Goal: Task Accomplishment & Management: Use online tool/utility

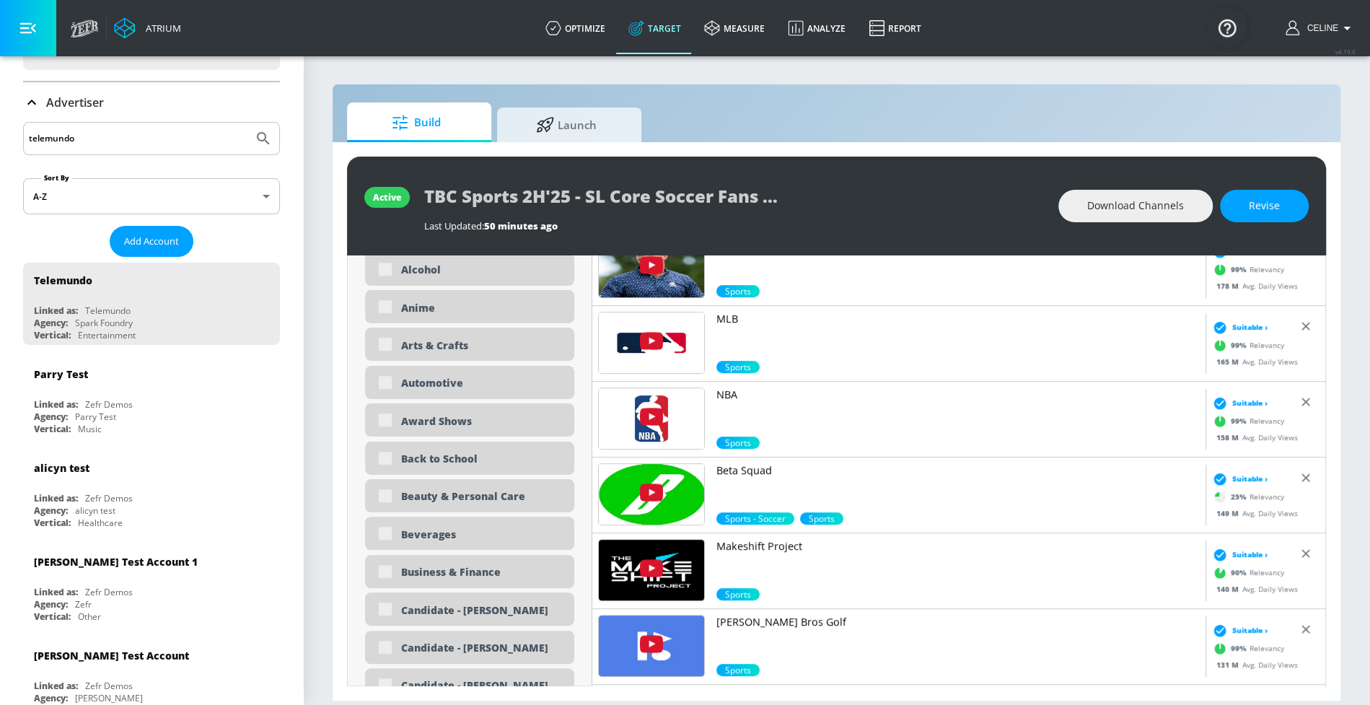
scroll to position [18, 0]
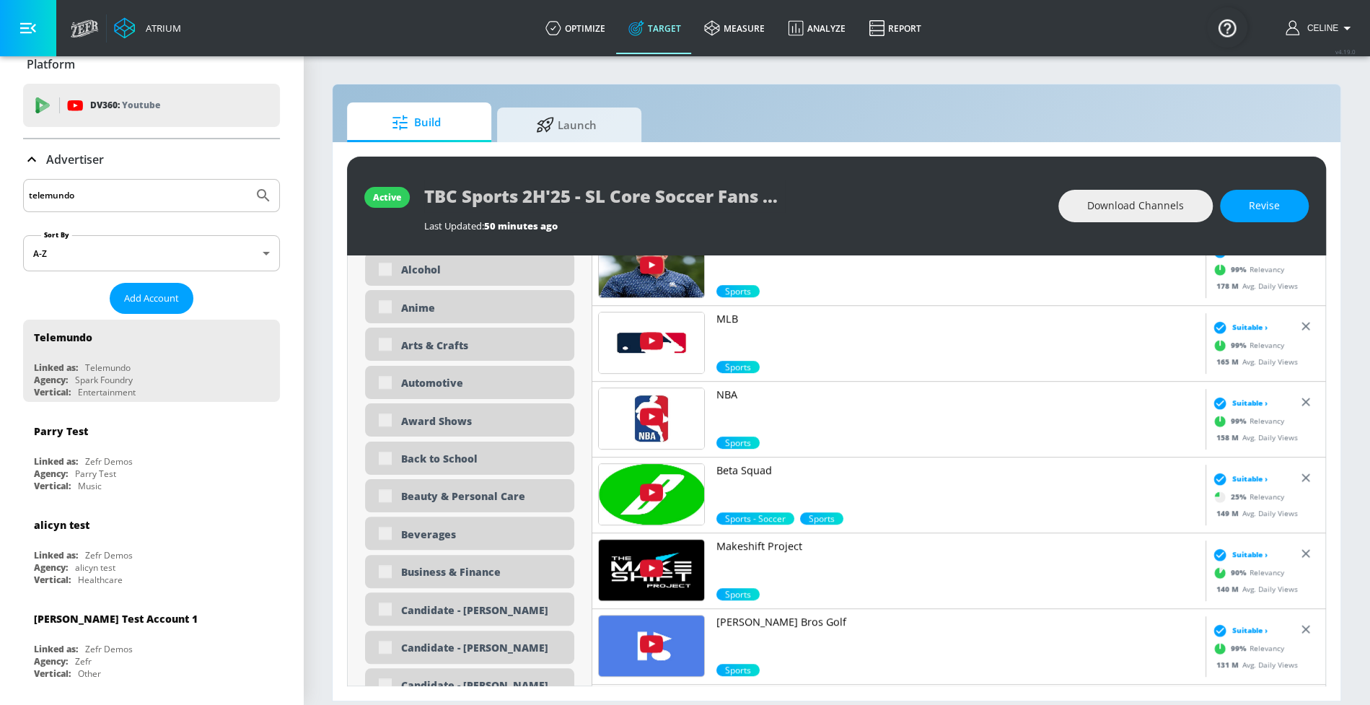
click at [82, 159] on p "Advertiser" at bounding box center [75, 159] width 58 height 16
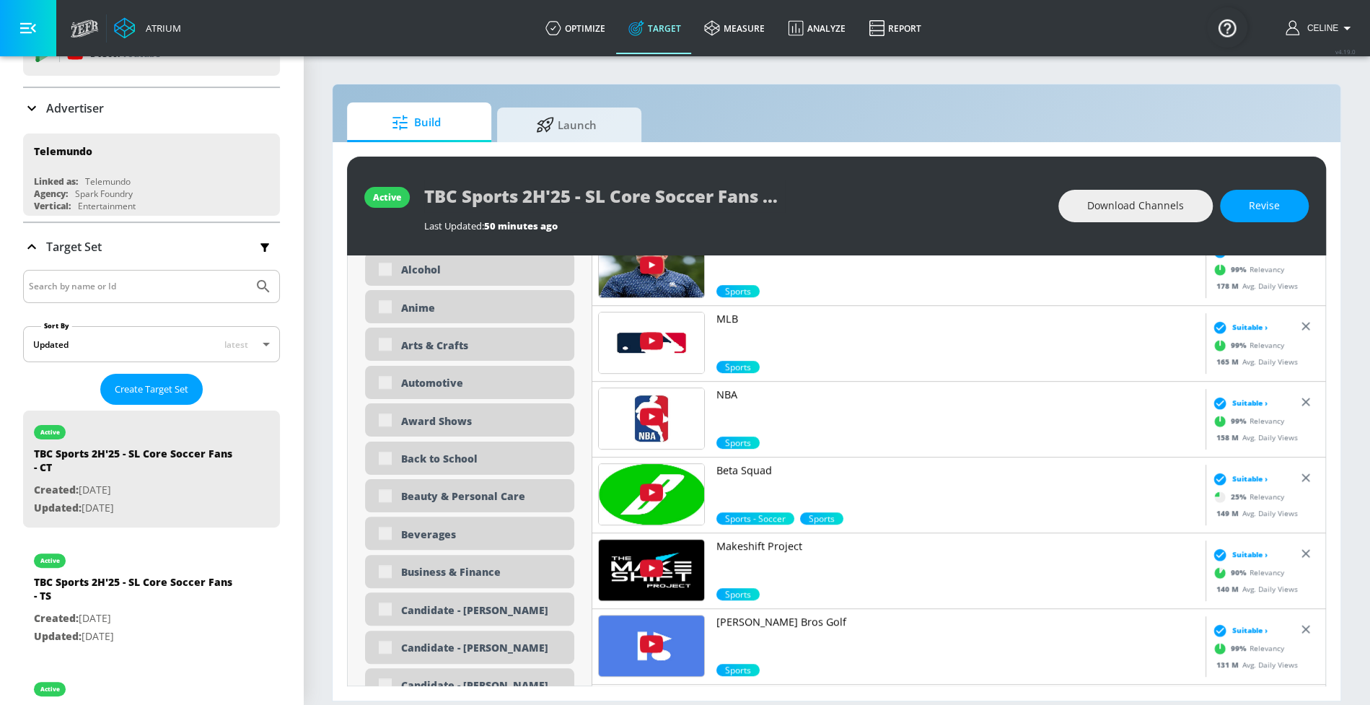
scroll to position [81, 0]
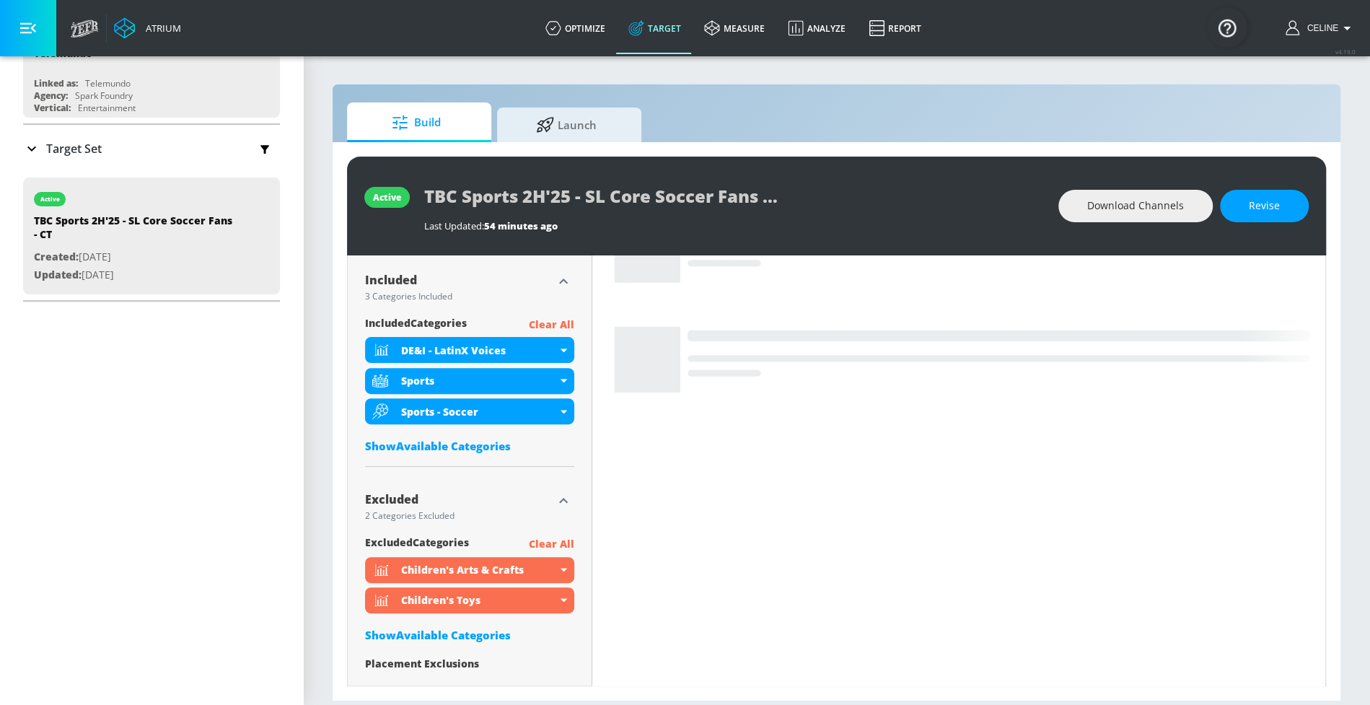
scroll to position [510, 0]
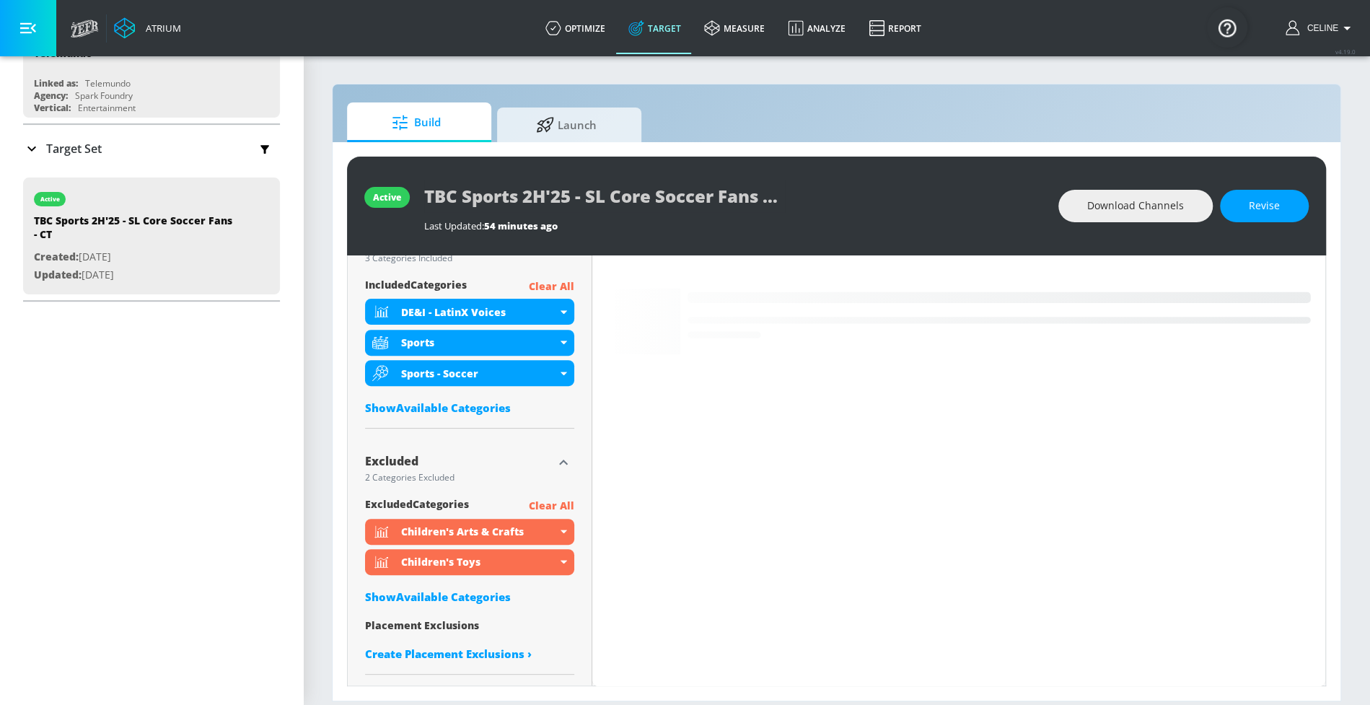
click at [475, 412] on div "Show Available Categories" at bounding box center [469, 407] width 209 height 14
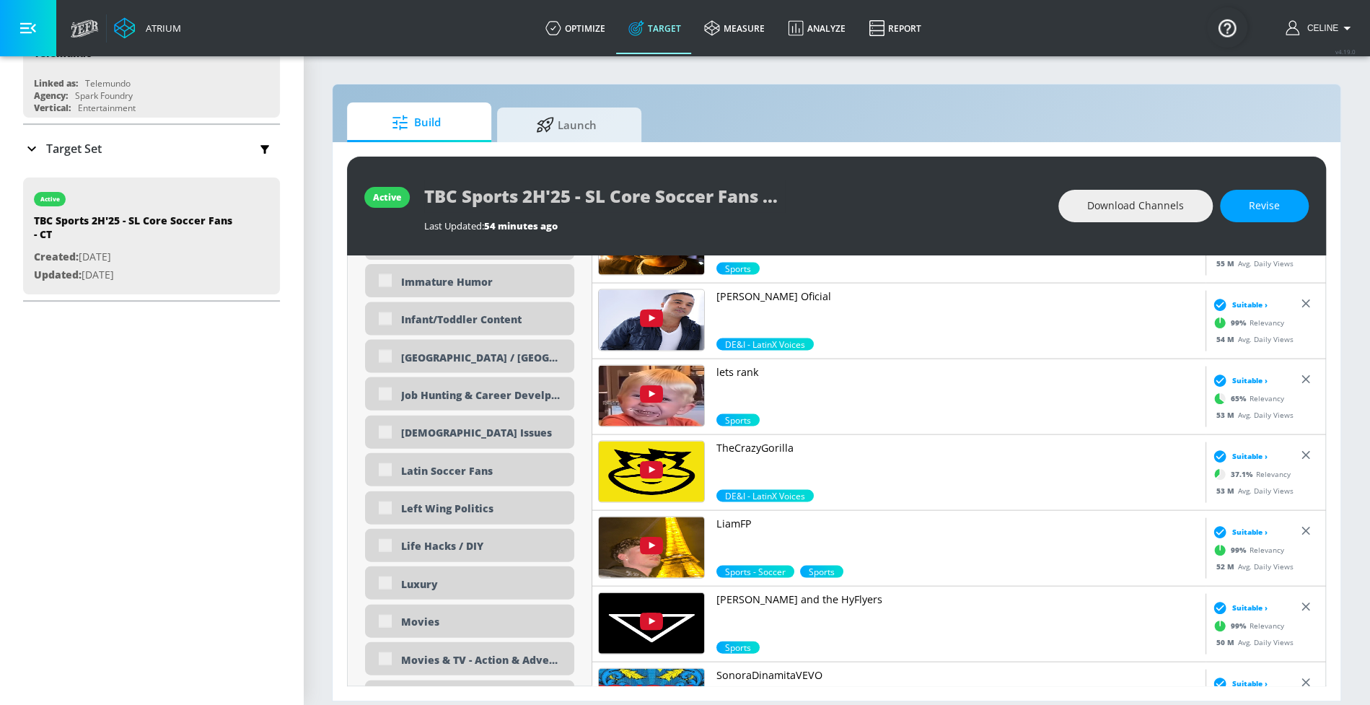
scroll to position [0, 0]
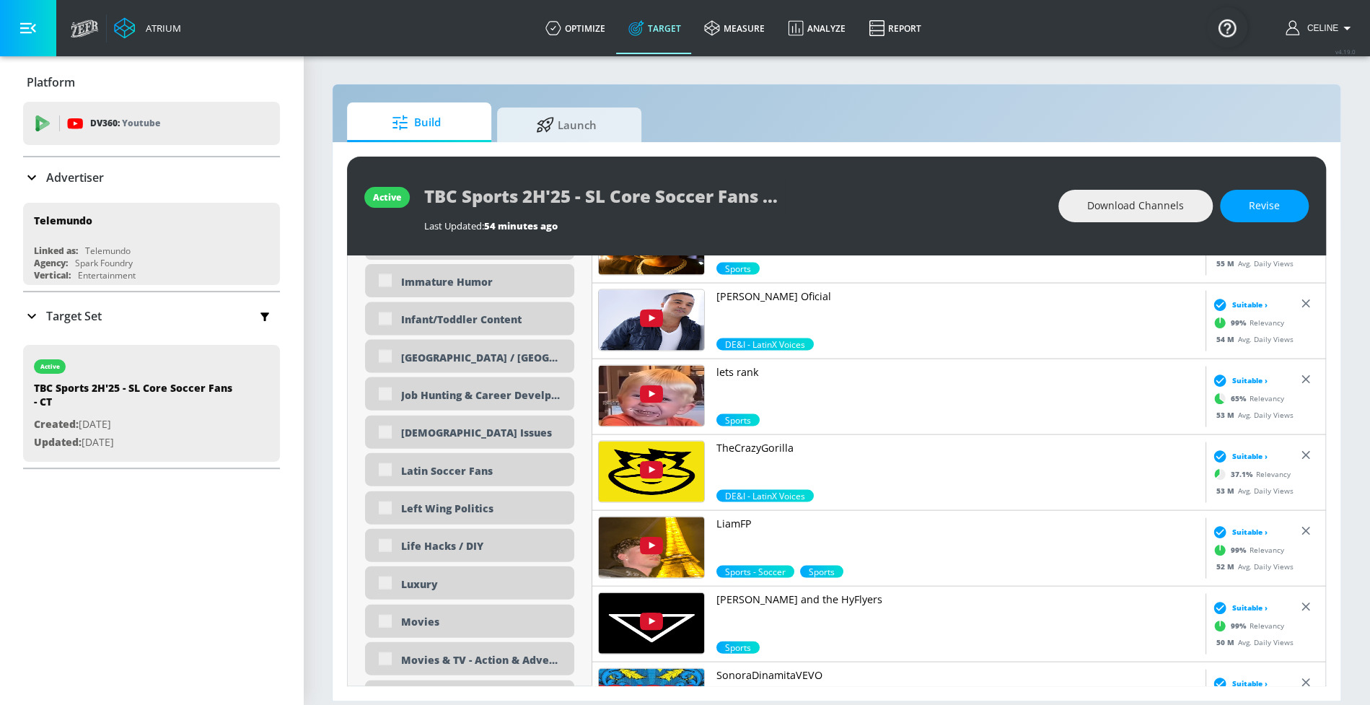
click at [73, 317] on p "Target Set" at bounding box center [74, 316] width 56 height 16
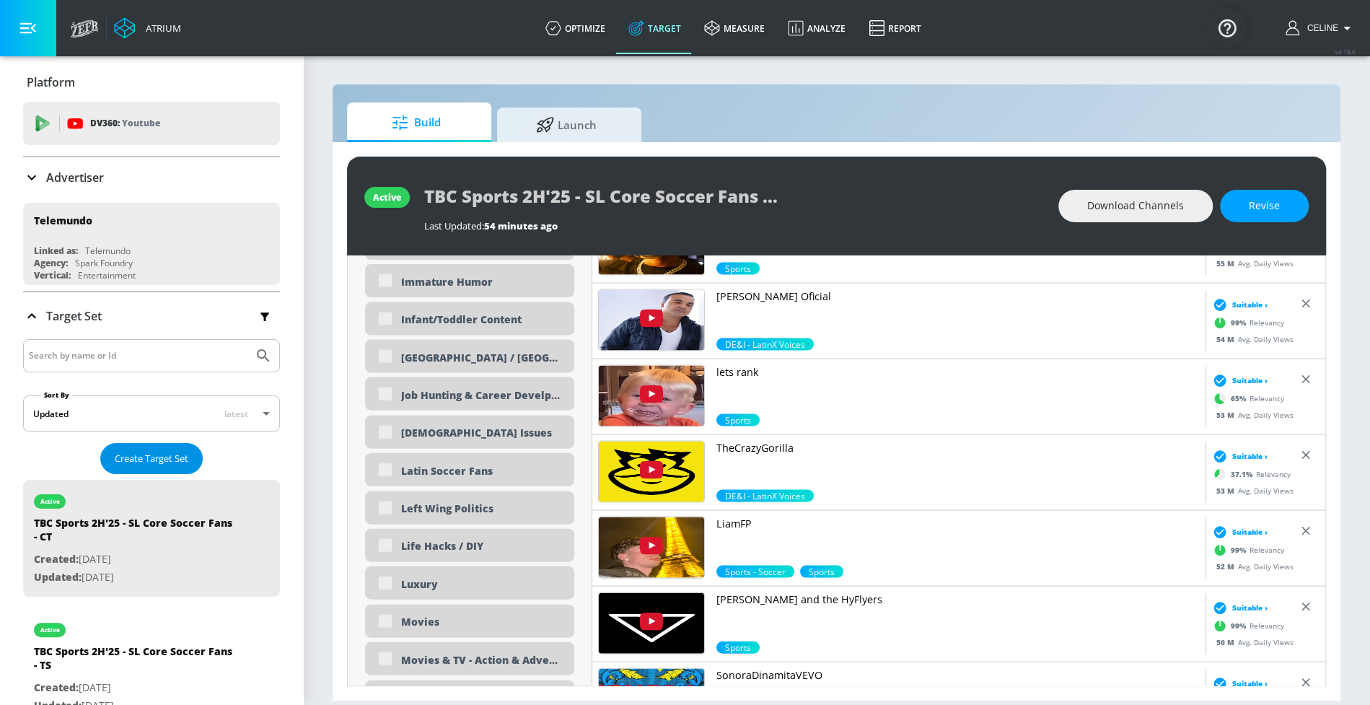
click at [171, 451] on span "Create Target Set" at bounding box center [152, 458] width 74 height 17
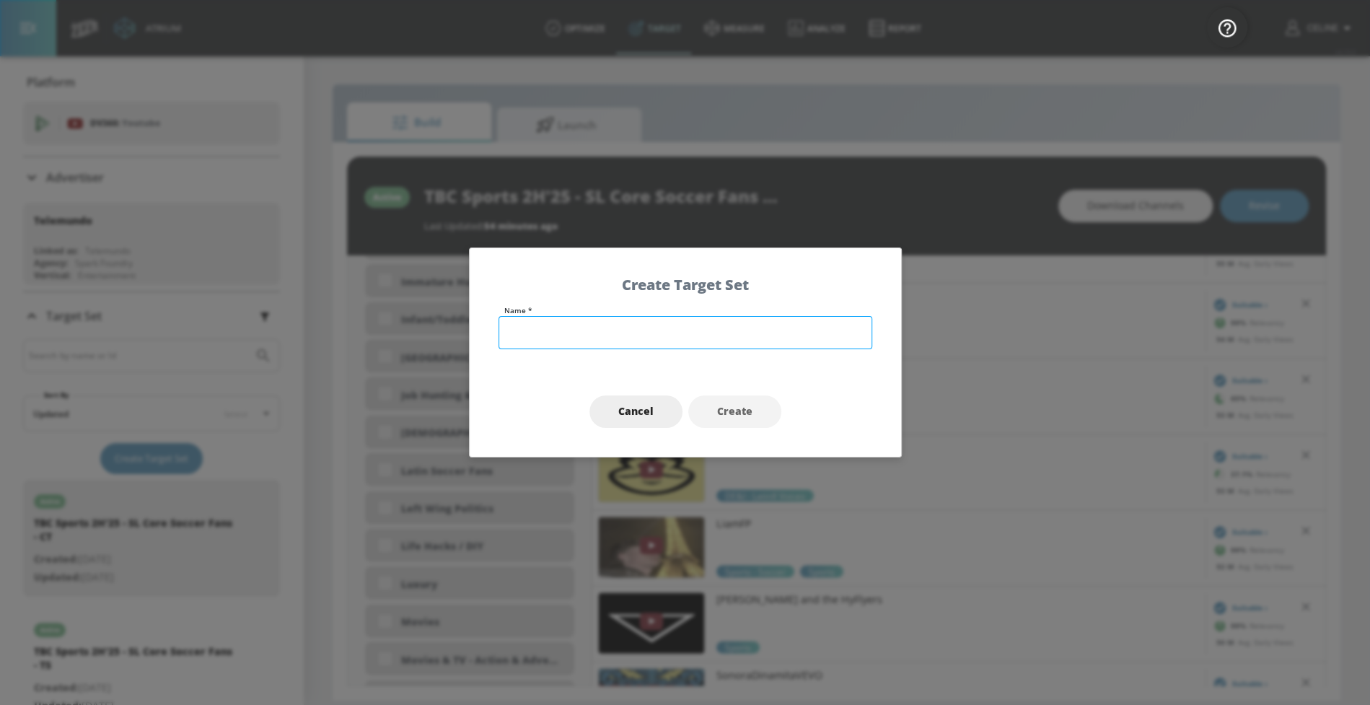
click at [670, 337] on input "text" at bounding box center [686, 332] width 374 height 33
type input "S"
type input "C"
type input "p"
click at [507, 341] on input "SL Soccer Fans - SL Core" at bounding box center [686, 332] width 374 height 33
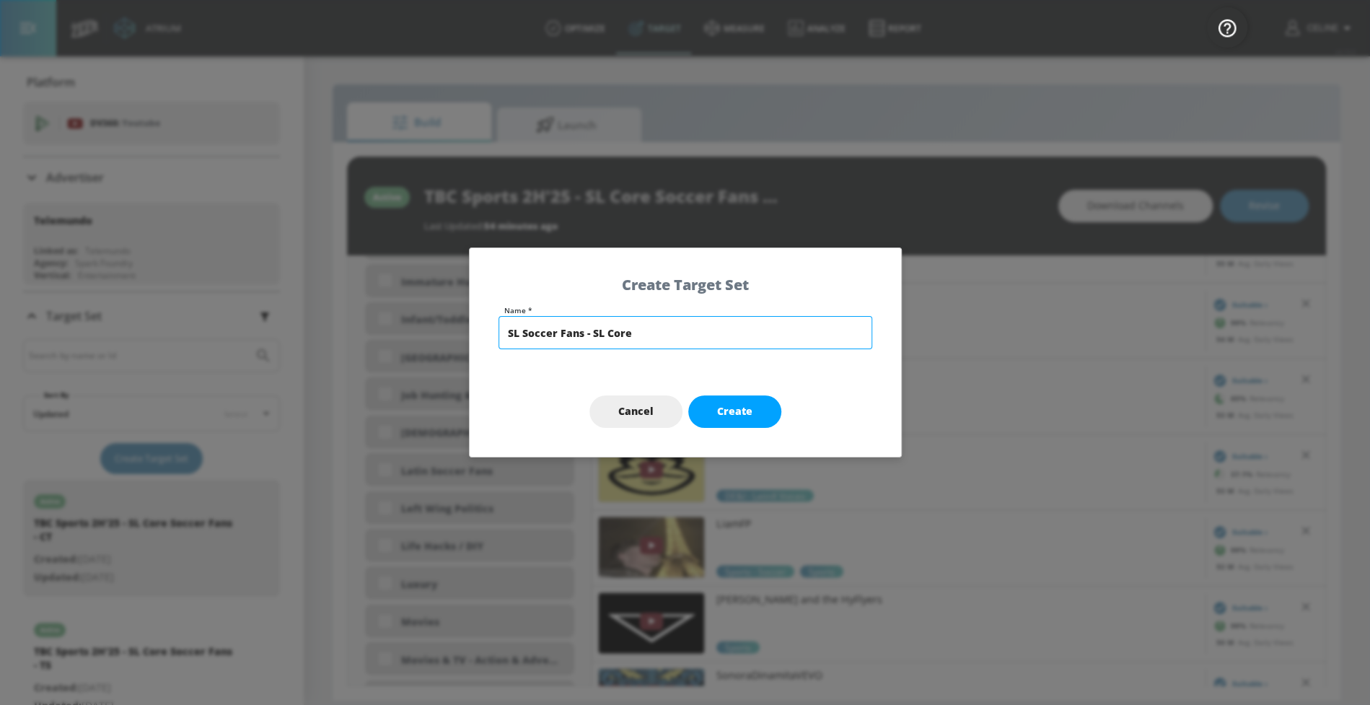
click at [507, 341] on input "SL Soccer Fans - SL Core" at bounding box center [686, 332] width 374 height 33
click at [517, 327] on input "SL Soccer Fans - SL Core" at bounding box center [686, 332] width 374 height 33
click at [526, 328] on input "SL Soccer Fans - SL Core" at bounding box center [686, 332] width 374 height 33
drag, startPoint x: 521, startPoint y: 333, endPoint x: 481, endPoint y: 332, distance: 39.7
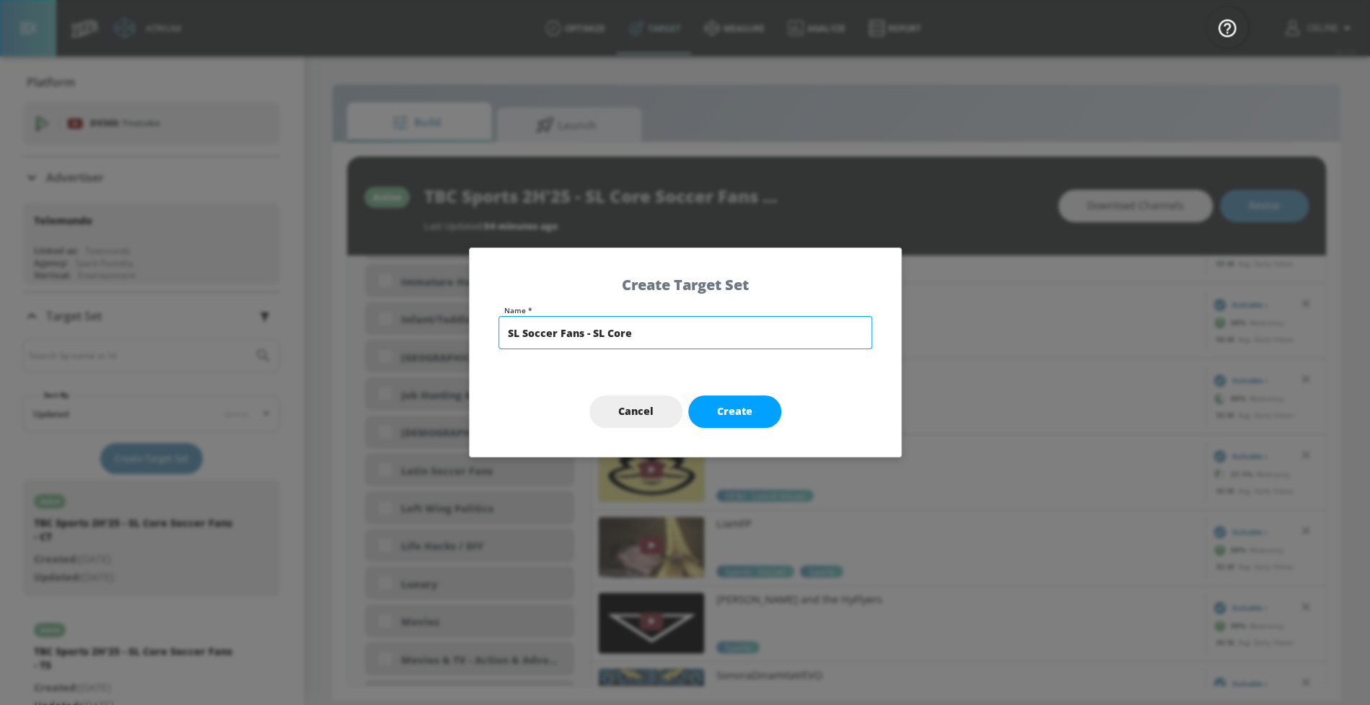
click at [481, 333] on div "Name * SL Soccer Fans - SL Core" at bounding box center [685, 337] width 431 height 60
click at [759, 335] on input "Custom Latin Soccer Fans - SL Core" at bounding box center [686, 332] width 374 height 33
type input "Custom Latin Soccer Fans - SL Core - Telemundo - TS"
click at [744, 410] on span "Create" at bounding box center [734, 412] width 35 height 18
type input "Custom Latin Soccer Fans - SL Core - Telemundo - TS"
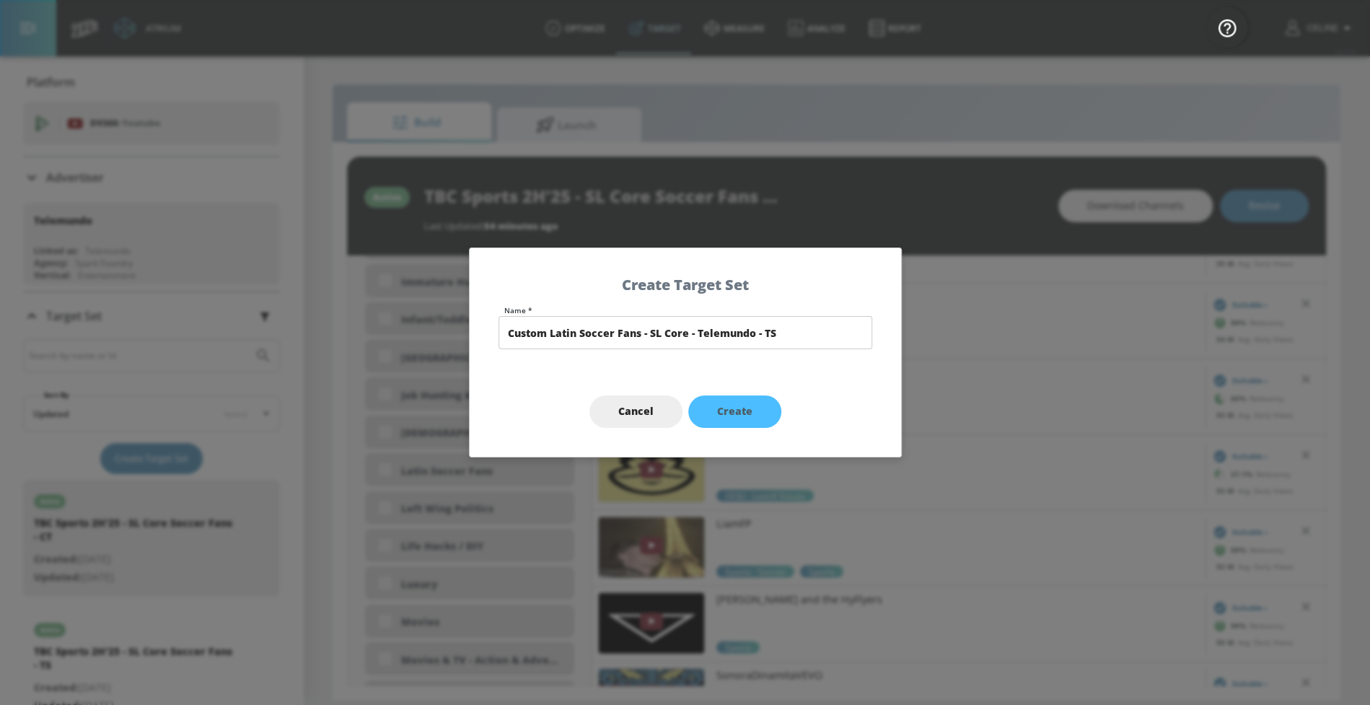
type input "0.05"
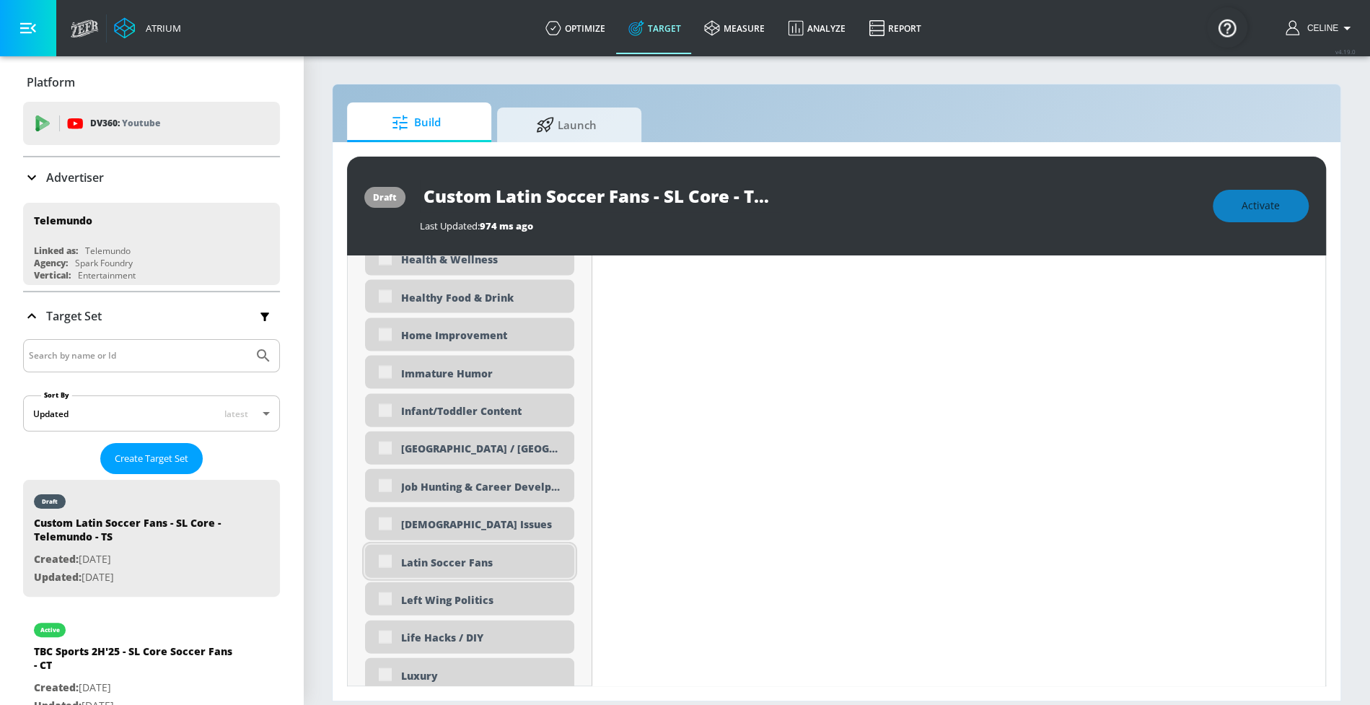
scroll to position [2411, 0]
click at [389, 562] on div "Latin Soccer Fans" at bounding box center [469, 560] width 209 height 33
type input "0.6"
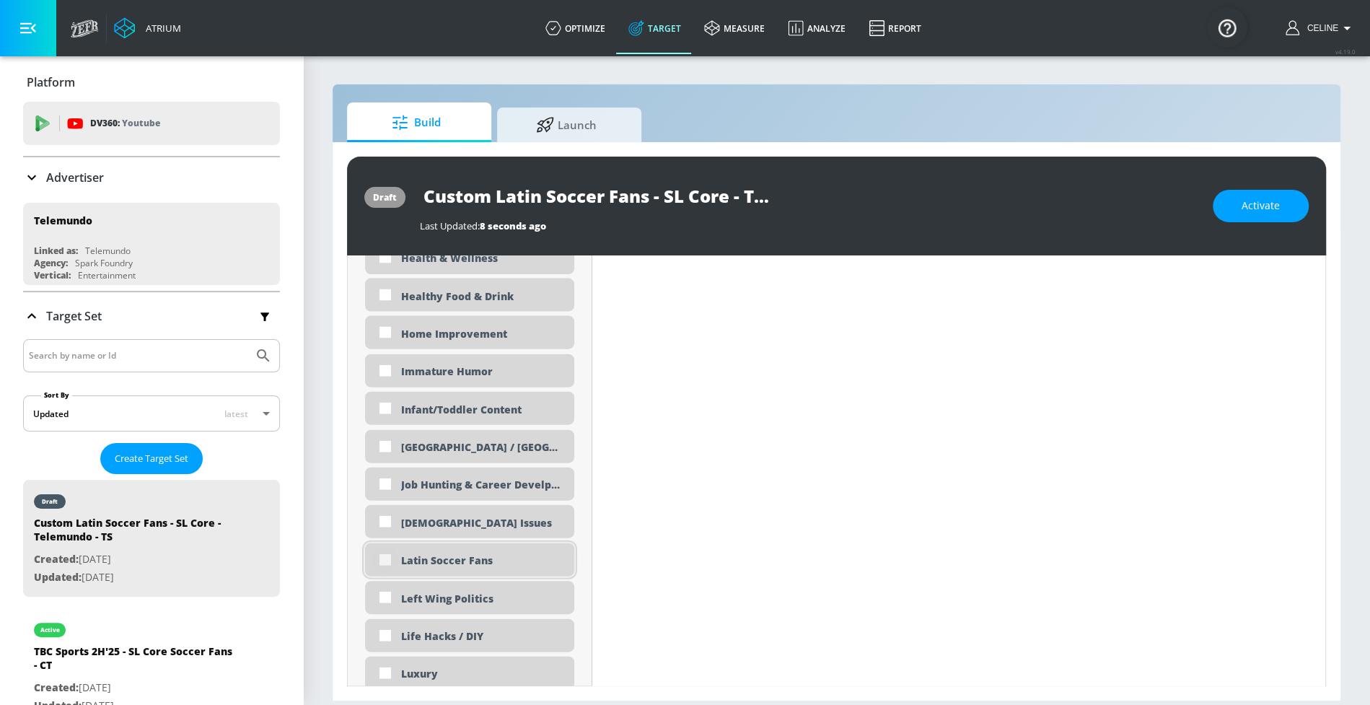
click at [379, 558] on input "checkbox" at bounding box center [385, 560] width 26 height 26
checkbox input "true"
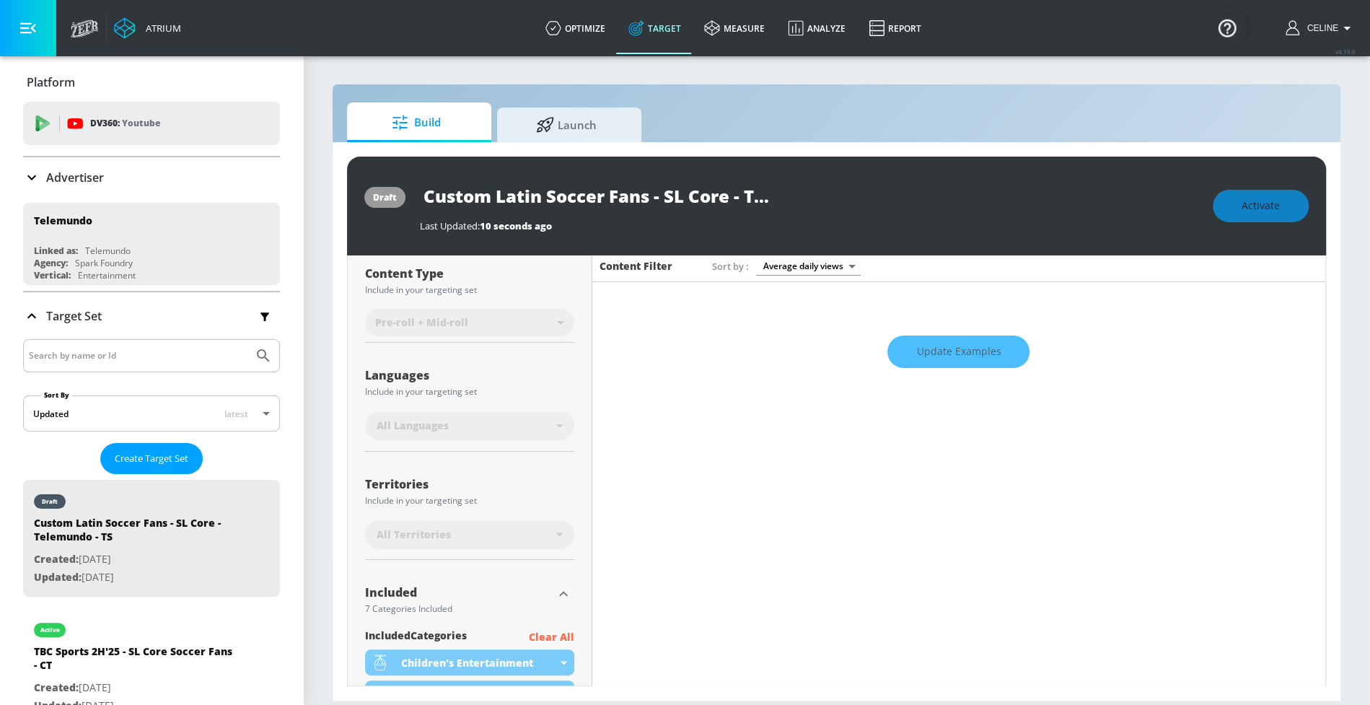
scroll to position [248, 0]
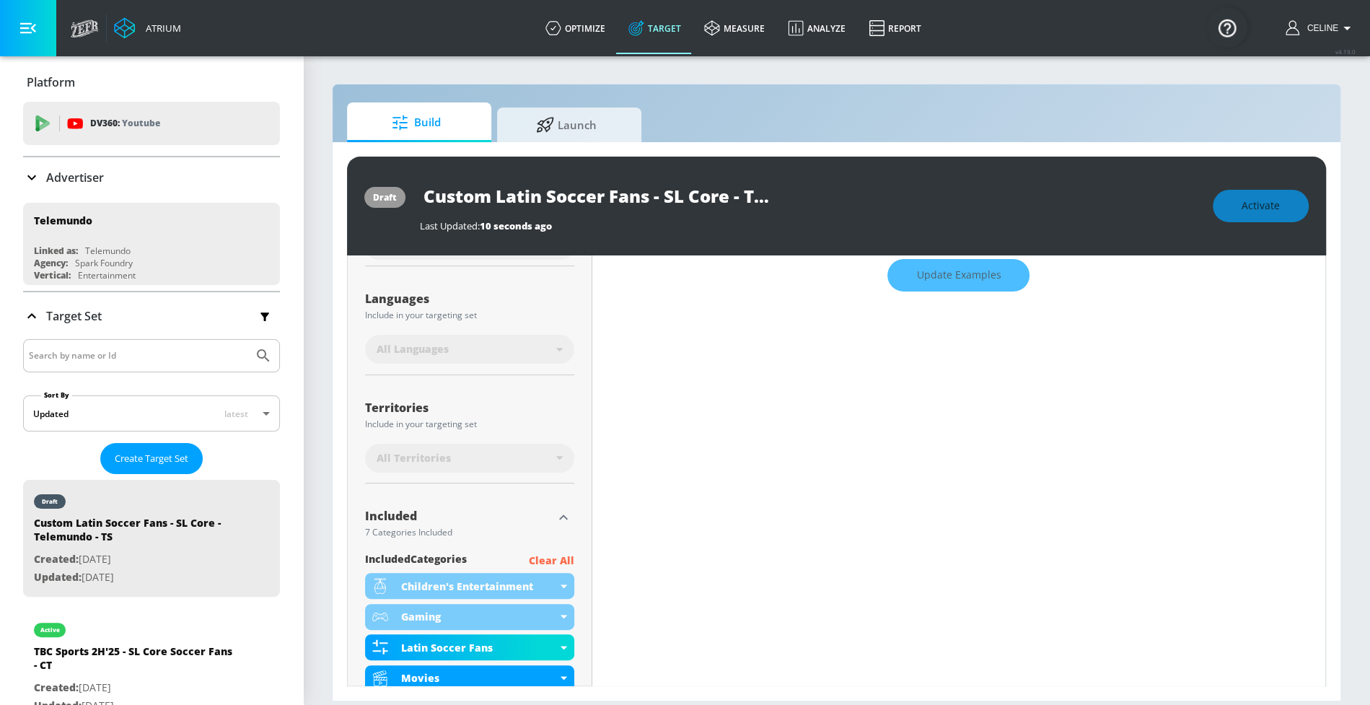
click at [557, 558] on p "Clear All" at bounding box center [551, 561] width 45 height 18
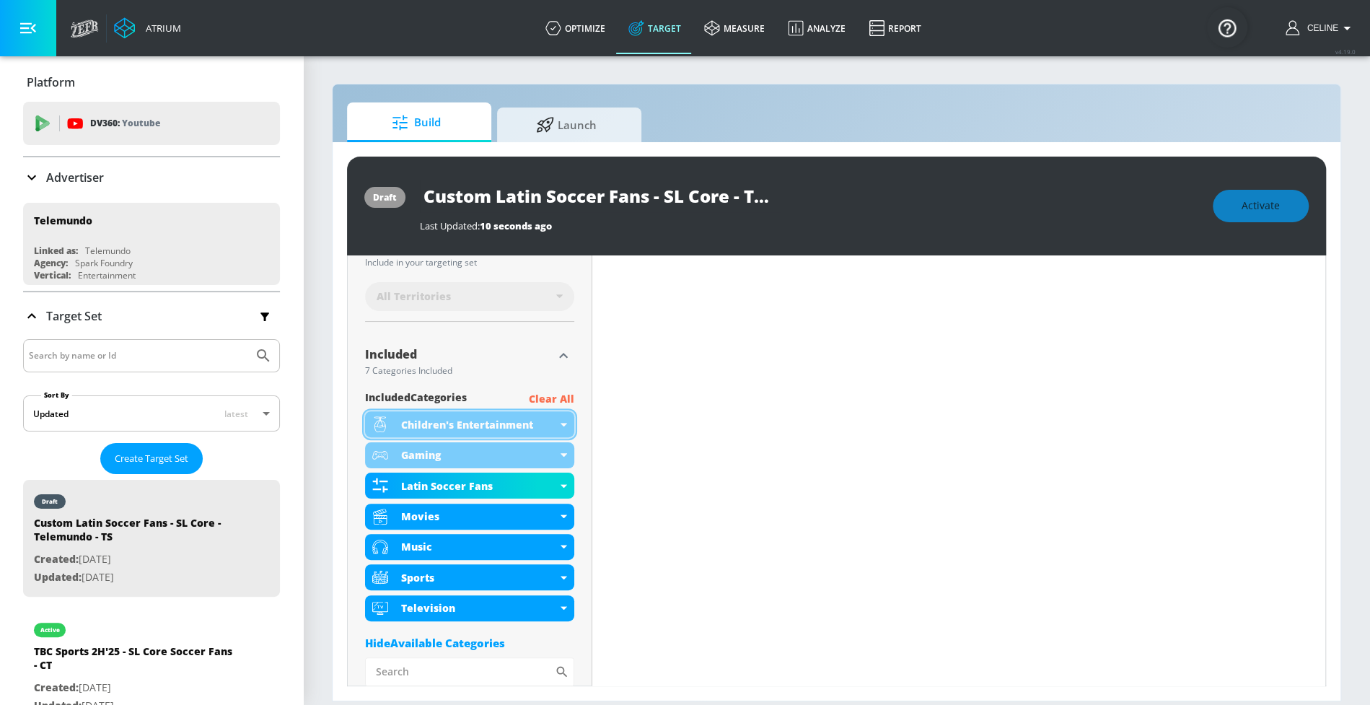
scroll to position [424, 0]
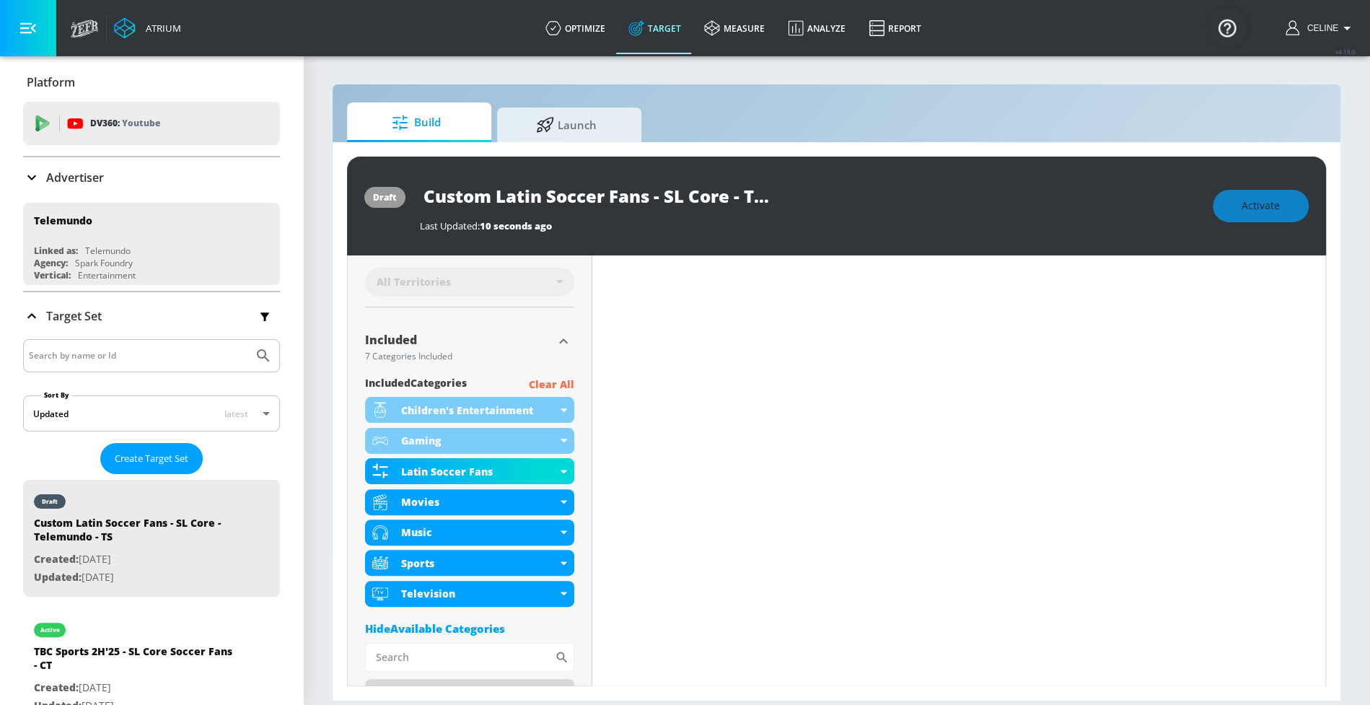
click at [560, 383] on p "Clear All" at bounding box center [551, 385] width 45 height 18
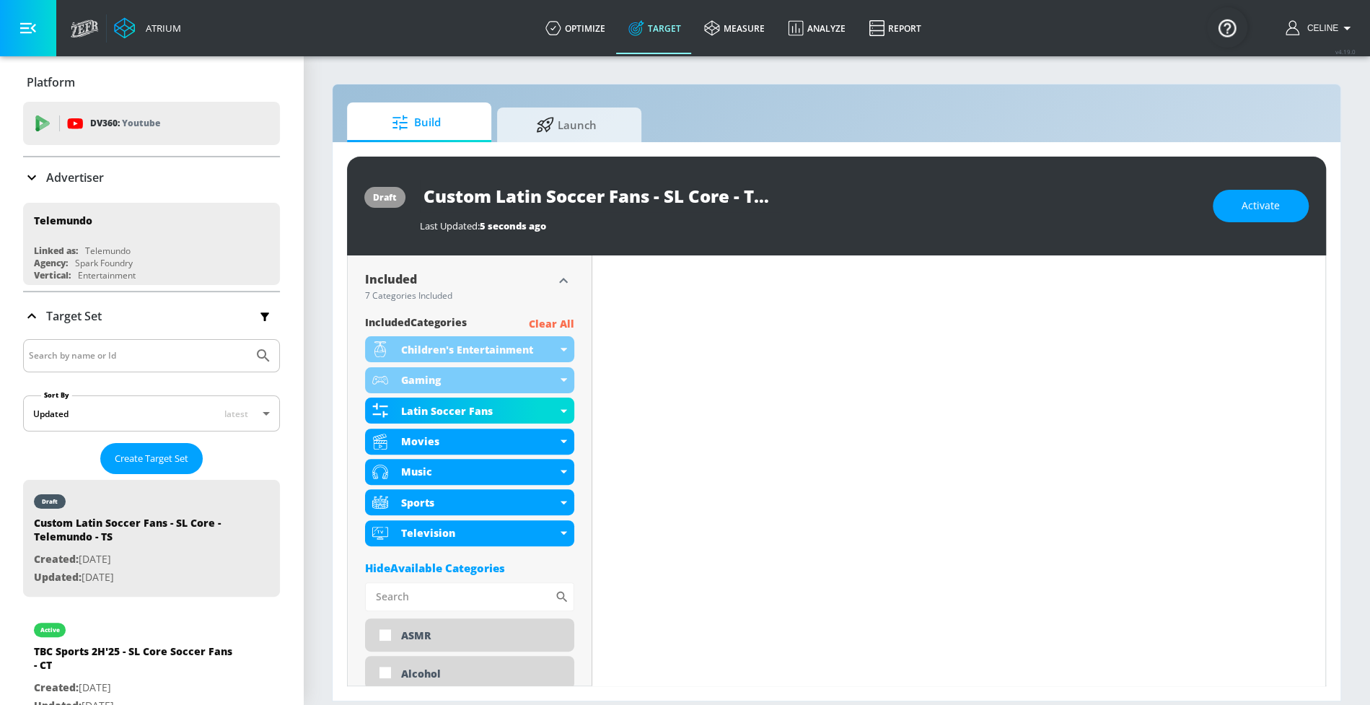
click at [554, 324] on p "Clear All" at bounding box center [551, 324] width 45 height 18
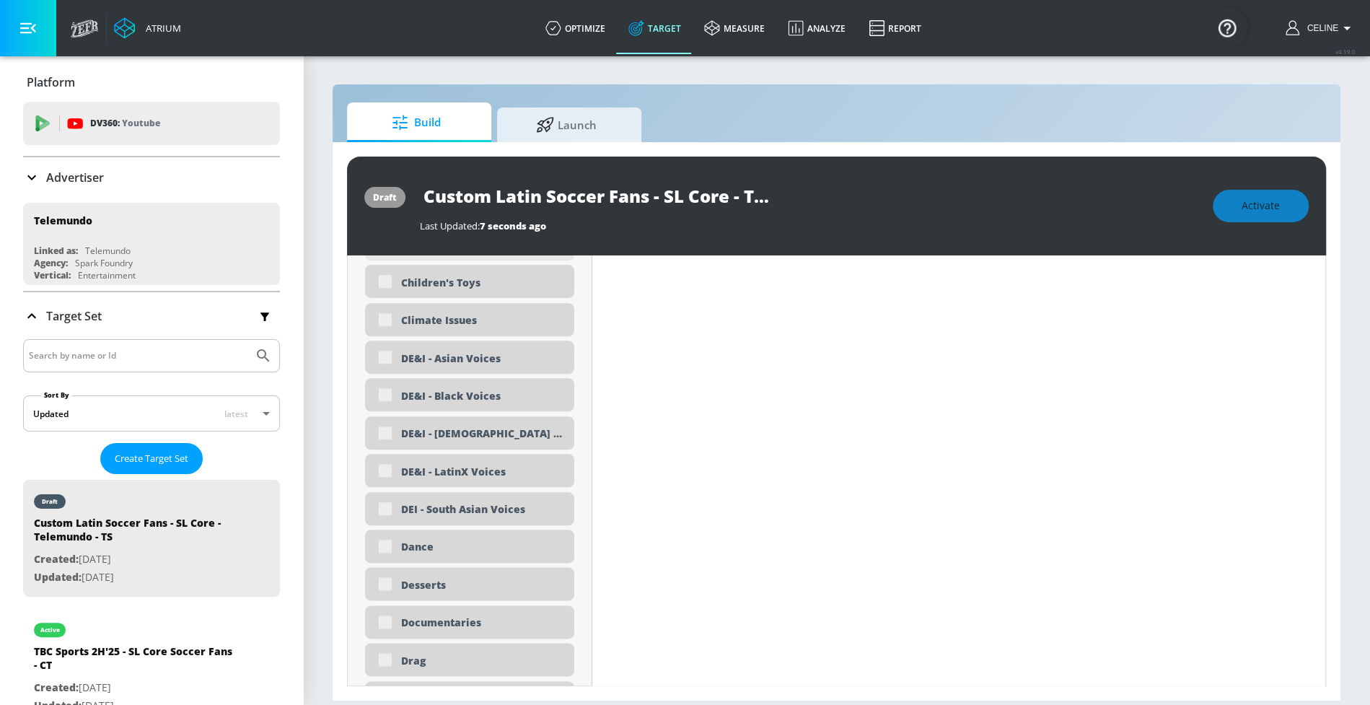
scroll to position [2496, 0]
click at [374, 468] on div "Latin Soccer Fans" at bounding box center [469, 470] width 209 height 33
click at [378, 468] on div "Latin Soccer Fans" at bounding box center [469, 470] width 209 height 33
click at [383, 475] on div "Latin Soccer Fans" at bounding box center [469, 470] width 209 height 33
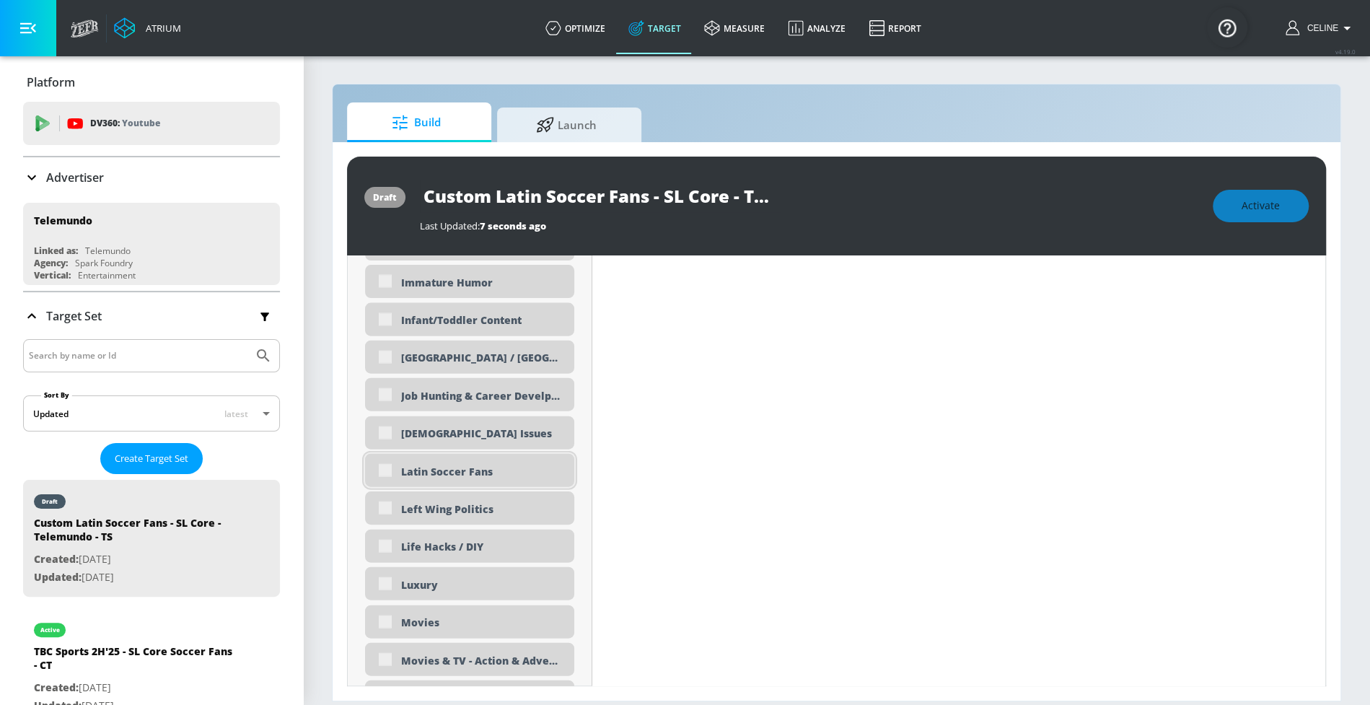
click at [383, 472] on div "Latin Soccer Fans" at bounding box center [469, 470] width 209 height 33
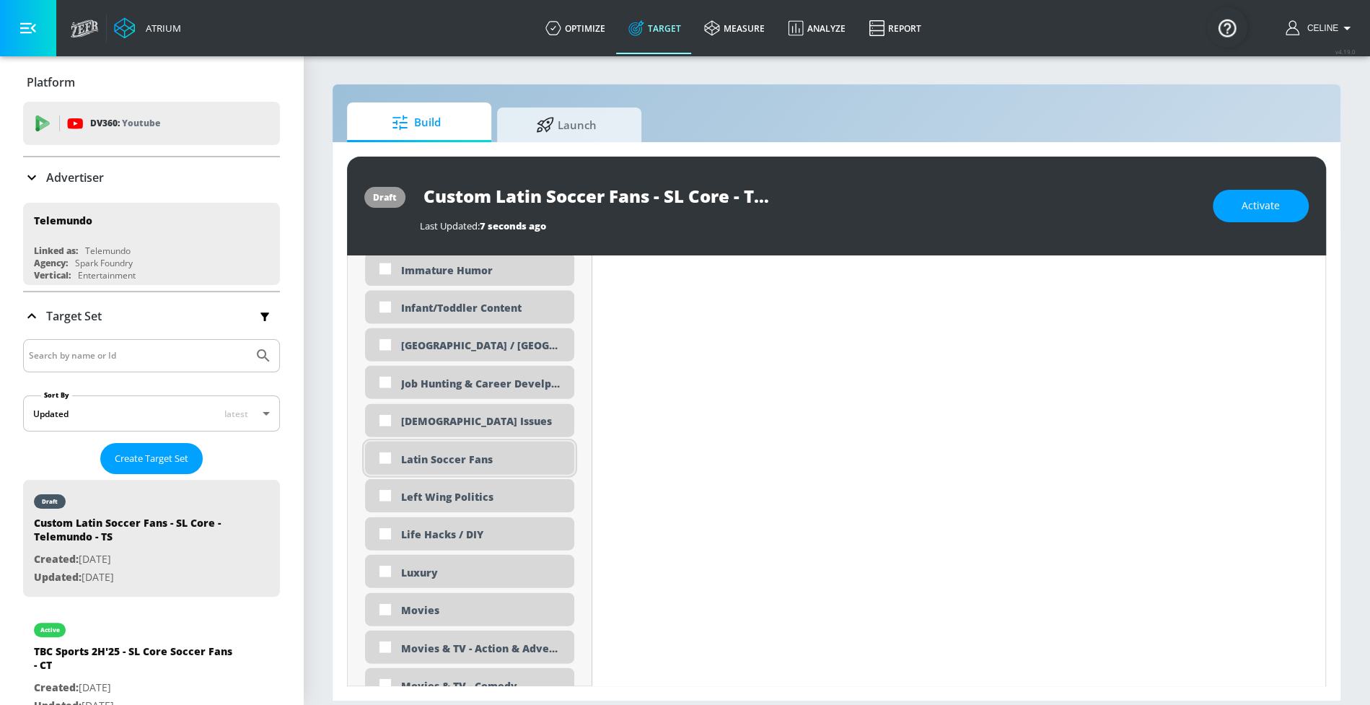
scroll to position [2485, 0]
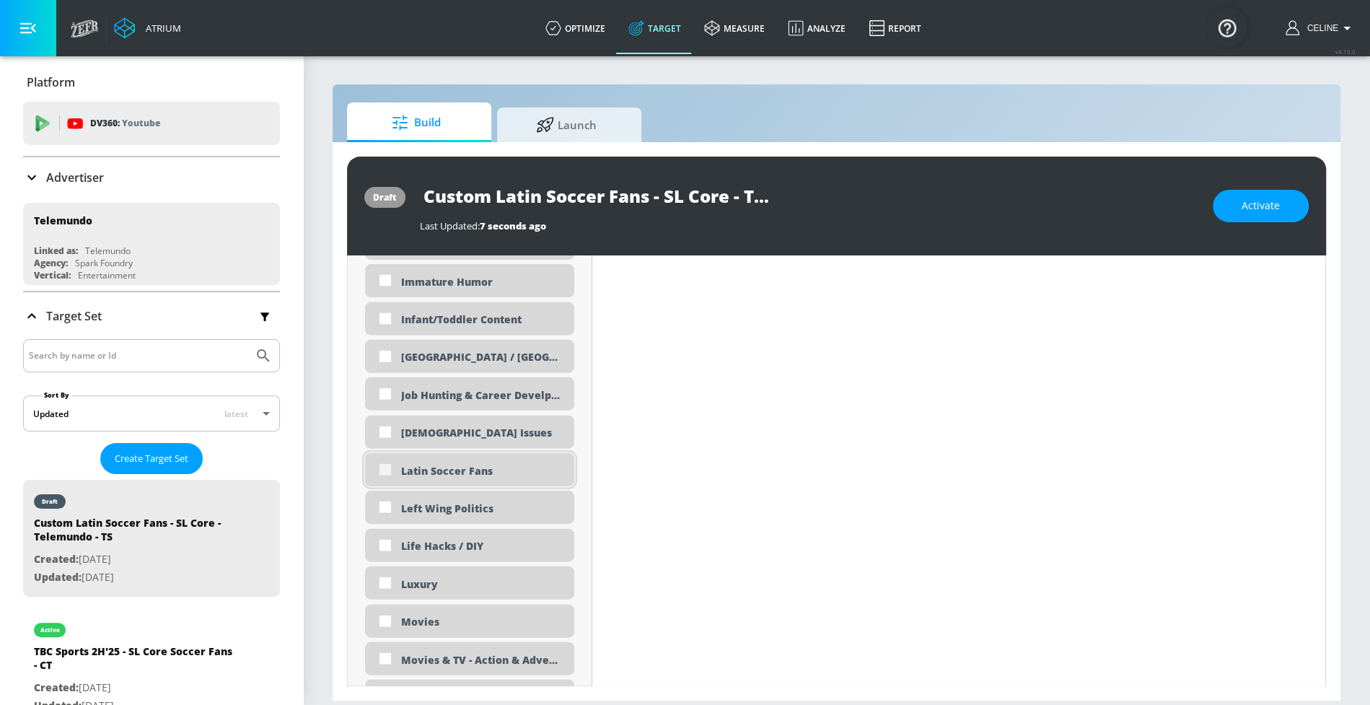
click at [383, 472] on input "checkbox" at bounding box center [385, 470] width 26 height 26
checkbox input "true"
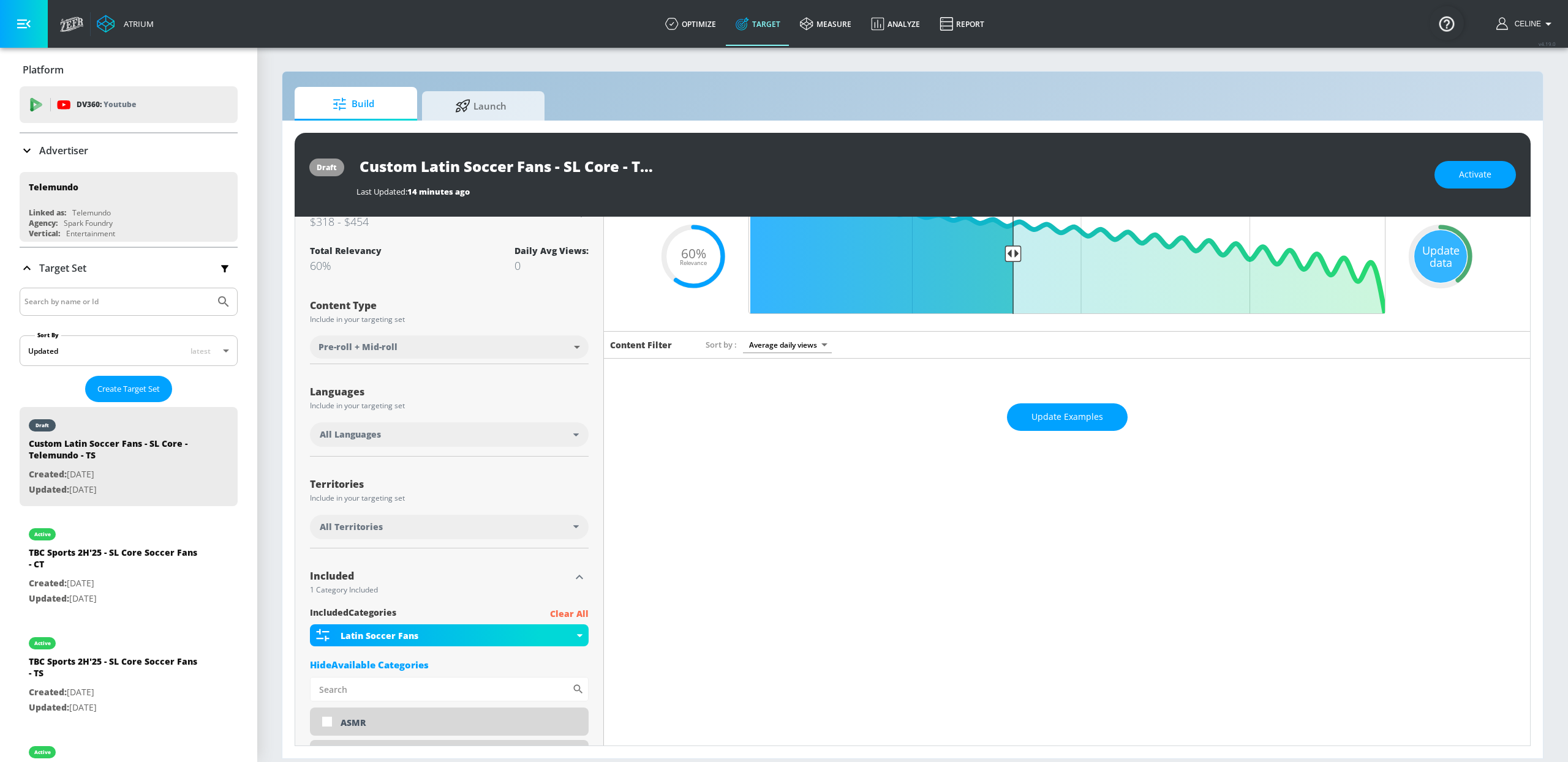
scroll to position [0, 0]
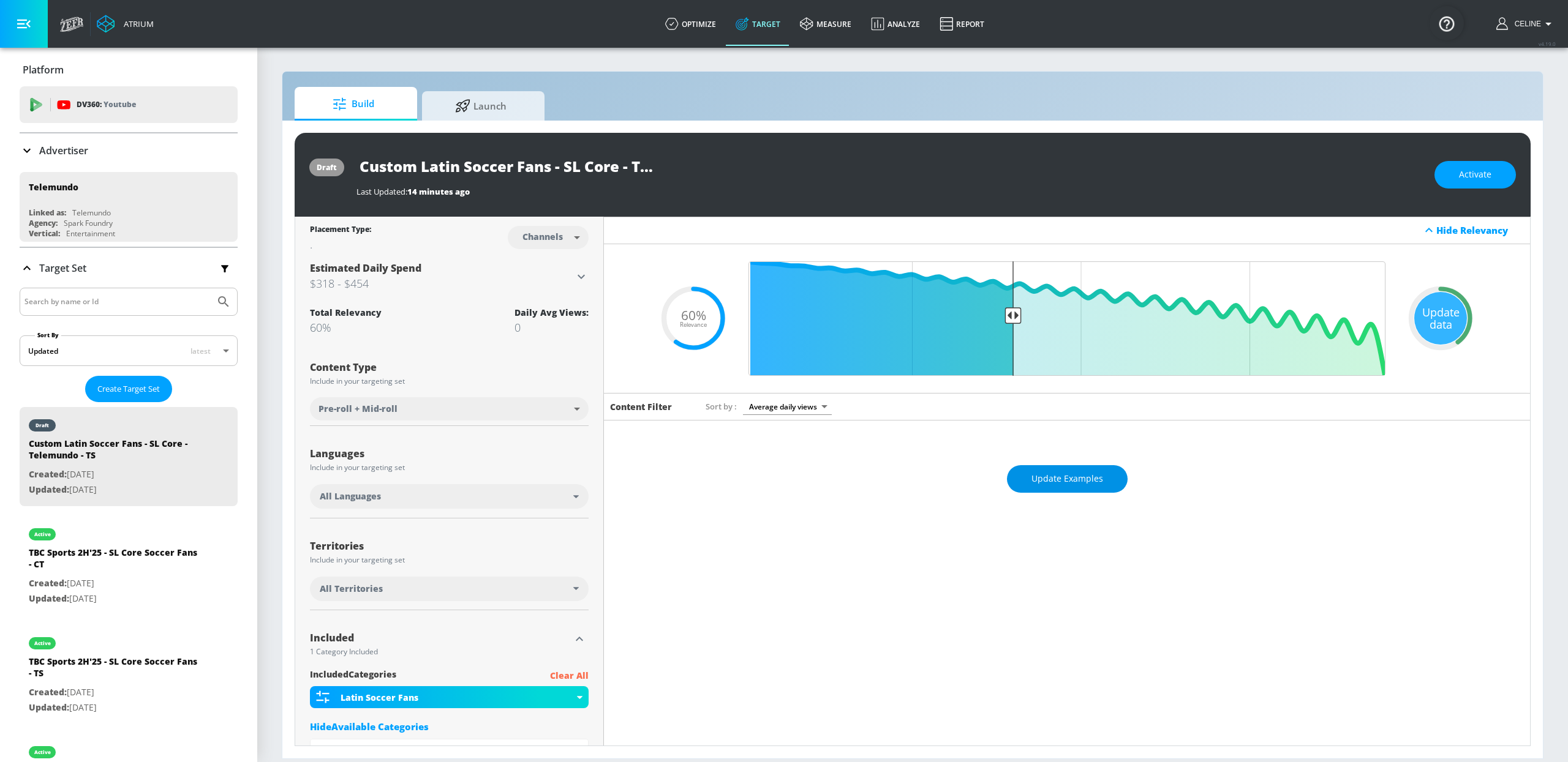
click at [1092, 491] on button "Update Examples" at bounding box center [1067, 479] width 121 height 27
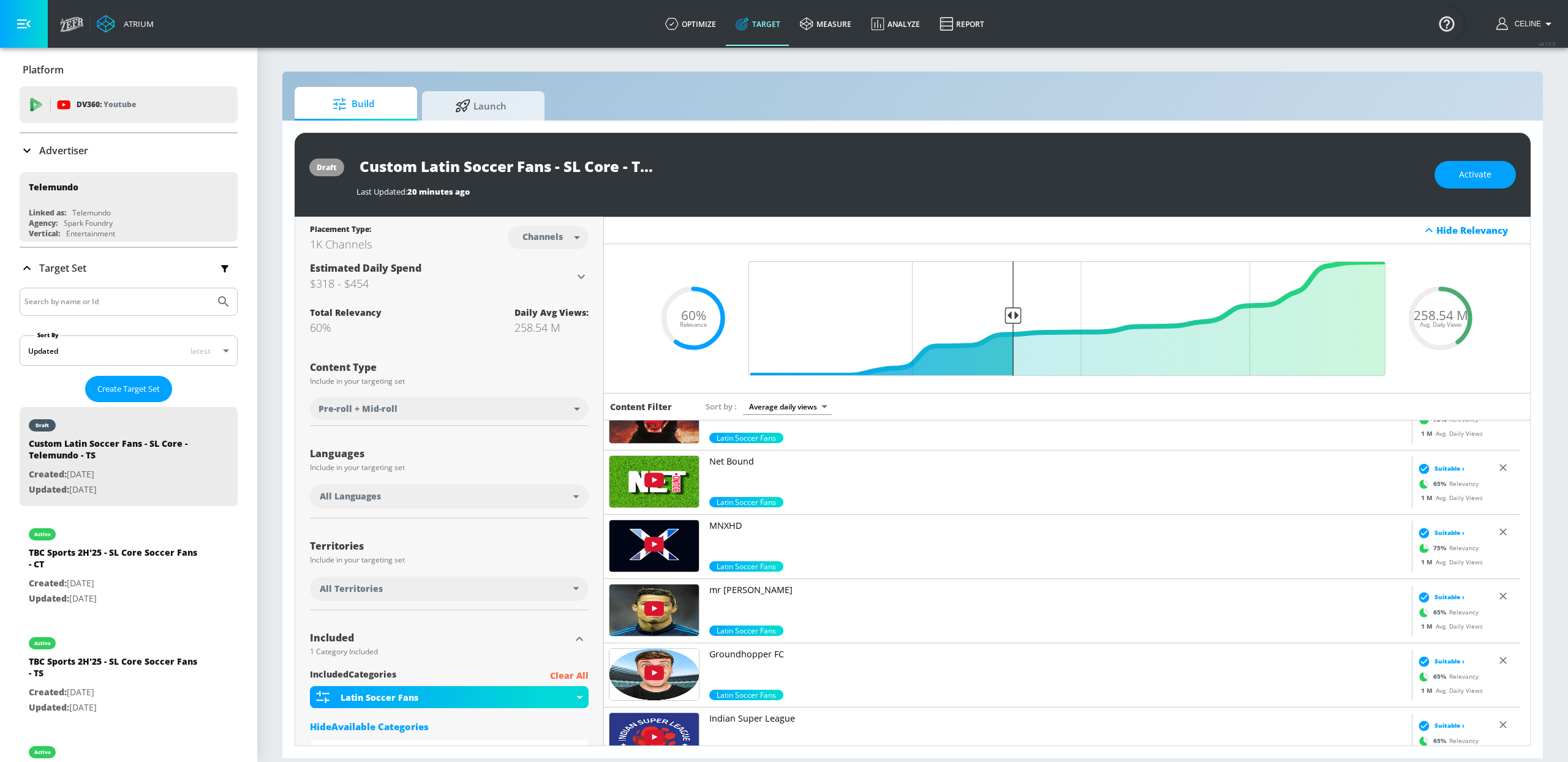
scroll to position [2392, 0]
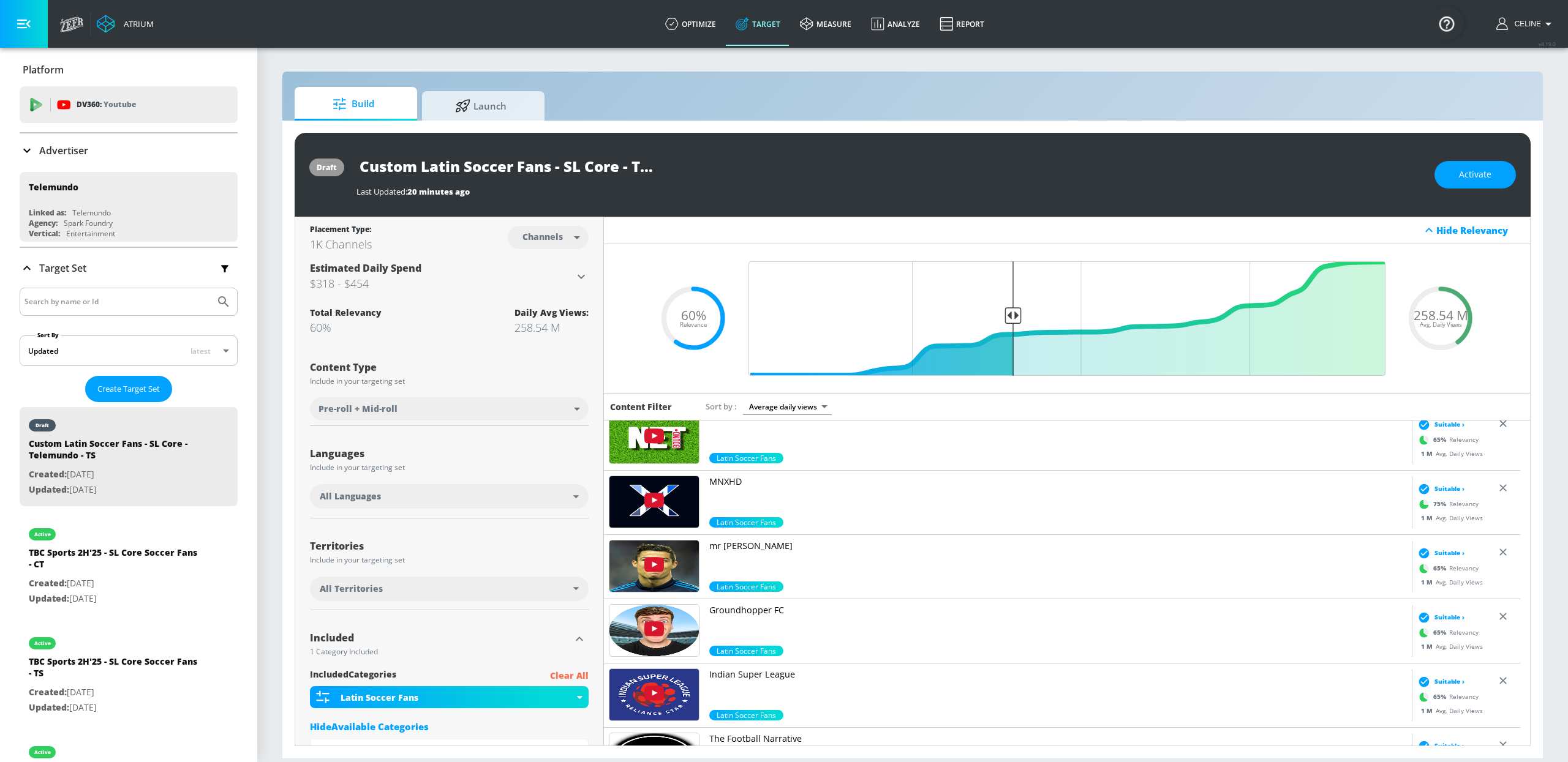
click at [464, 489] on div "All Languages" at bounding box center [449, 496] width 278 height 25
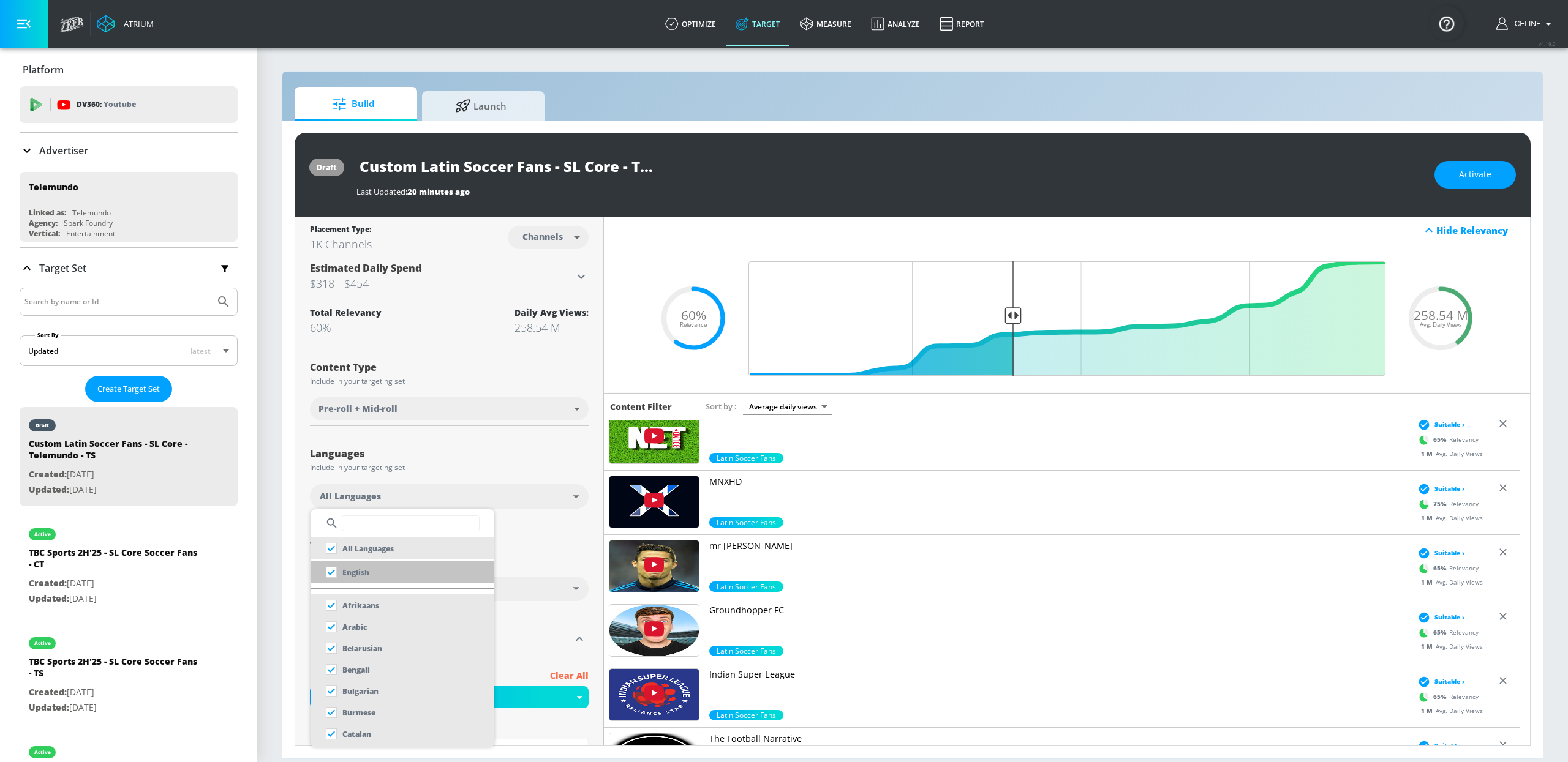
click at [385, 573] on li "English" at bounding box center [402, 573] width 183 height 22
checkbox input "false"
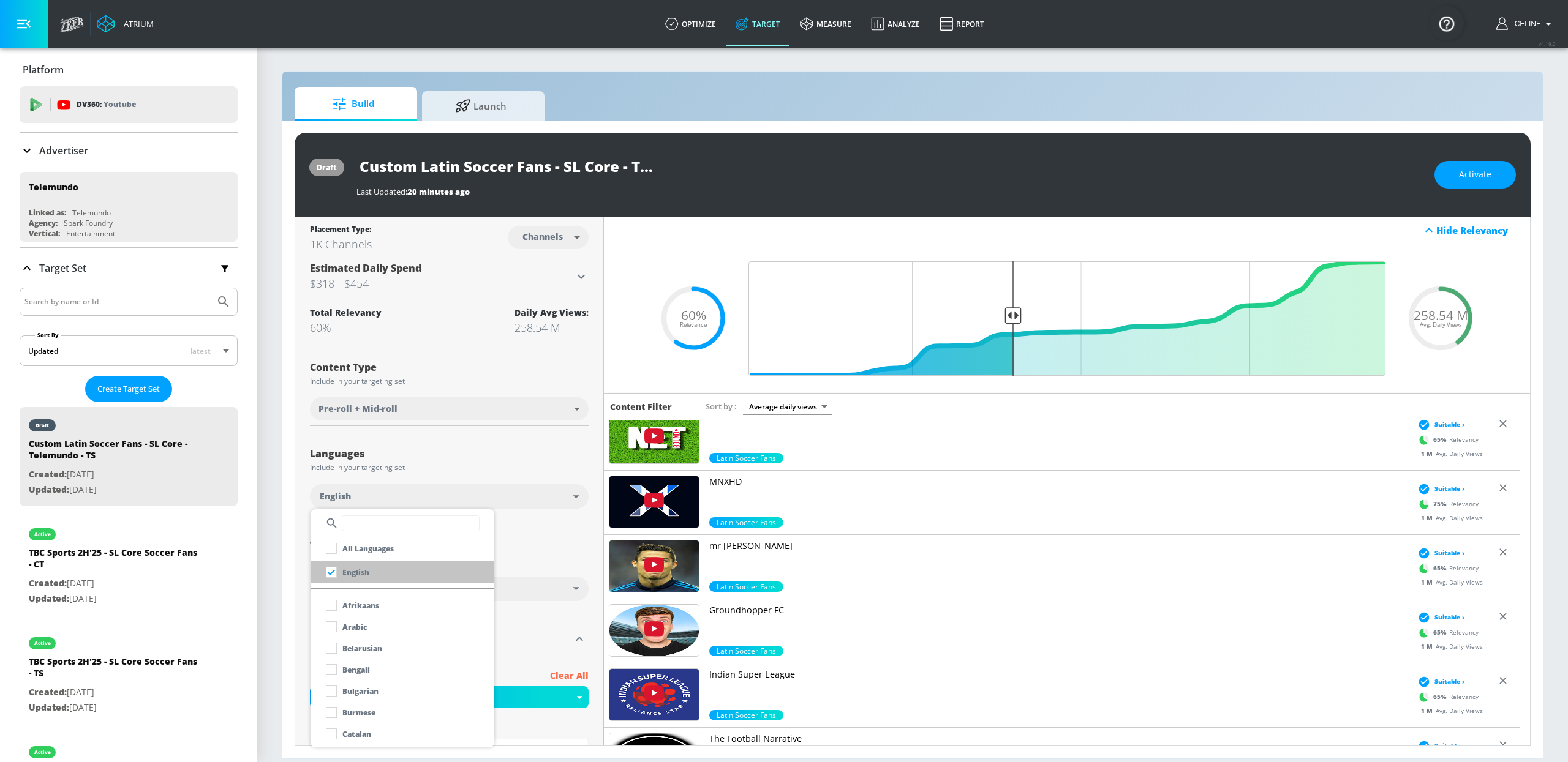
scroll to position [3, 0]
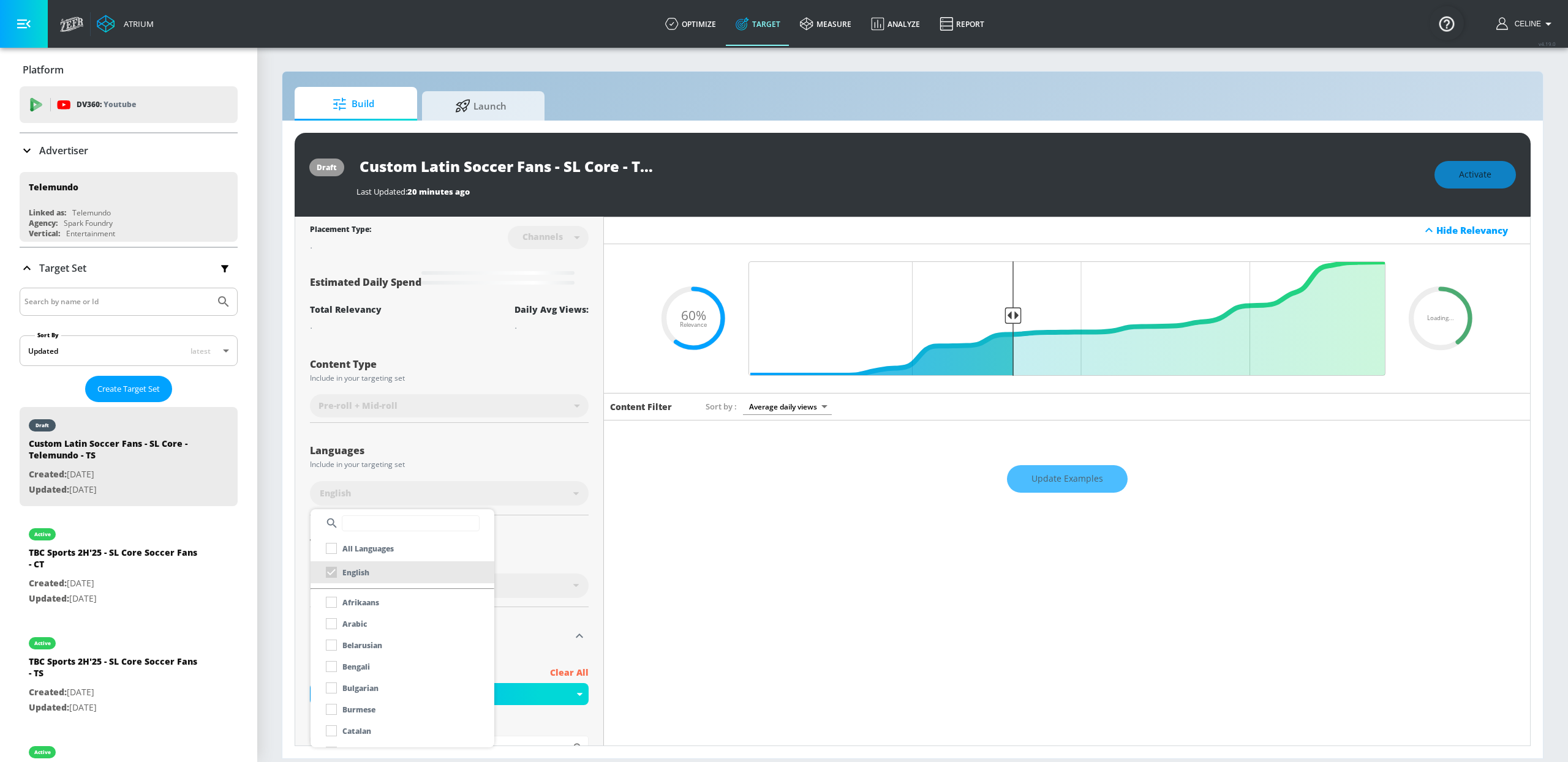
click at [409, 520] on input "text" at bounding box center [411, 523] width 138 height 16
type input "span"
click at [330, 597] on div "Spanish" at bounding box center [346, 602] width 52 height 22
click at [327, 597] on div "Spanish" at bounding box center [346, 602] width 52 height 22
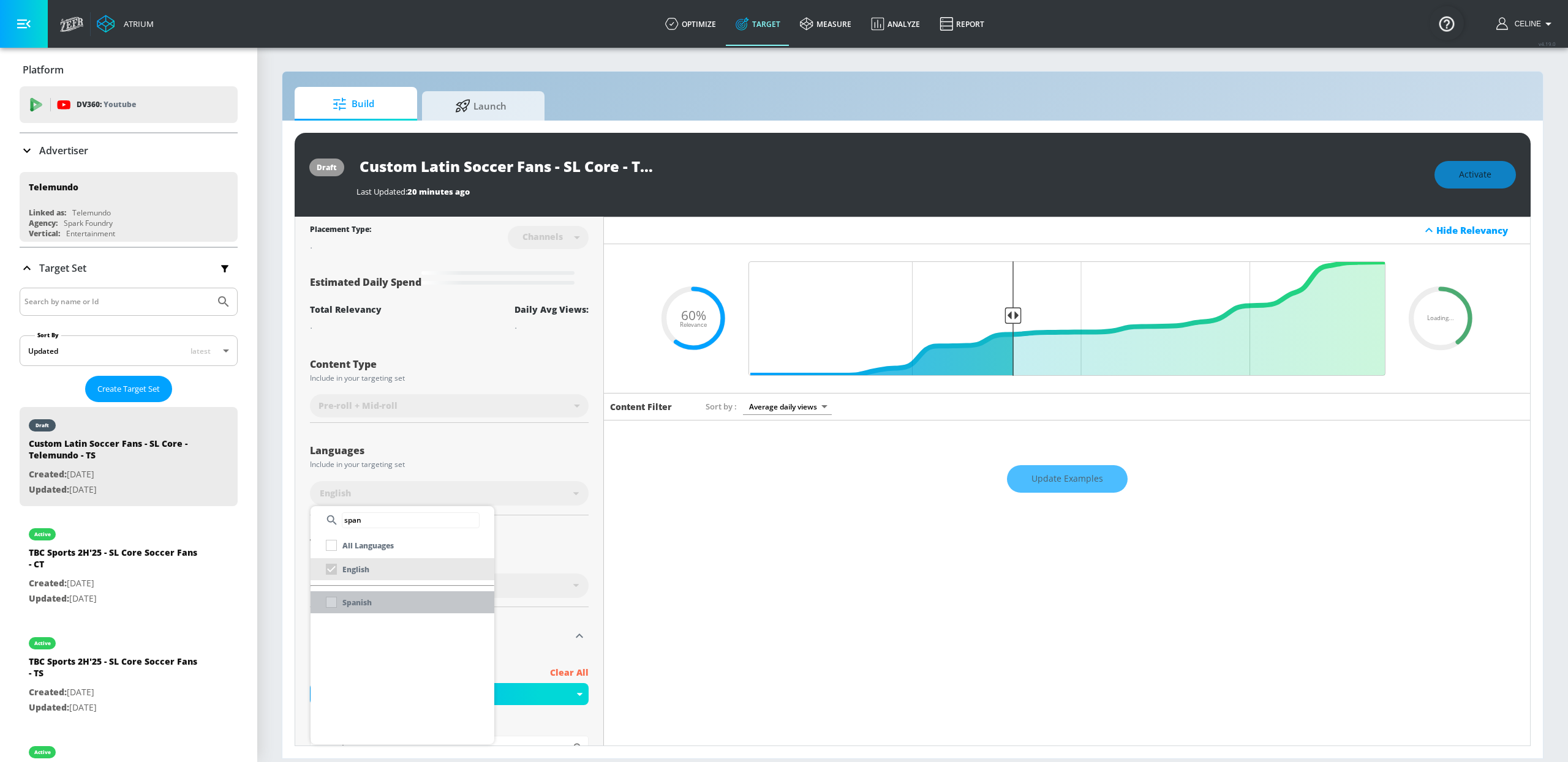
click at [336, 597] on div "Spanish" at bounding box center [346, 602] width 52 height 22
click at [331, 597] on div "Spanish" at bounding box center [346, 602] width 52 height 22
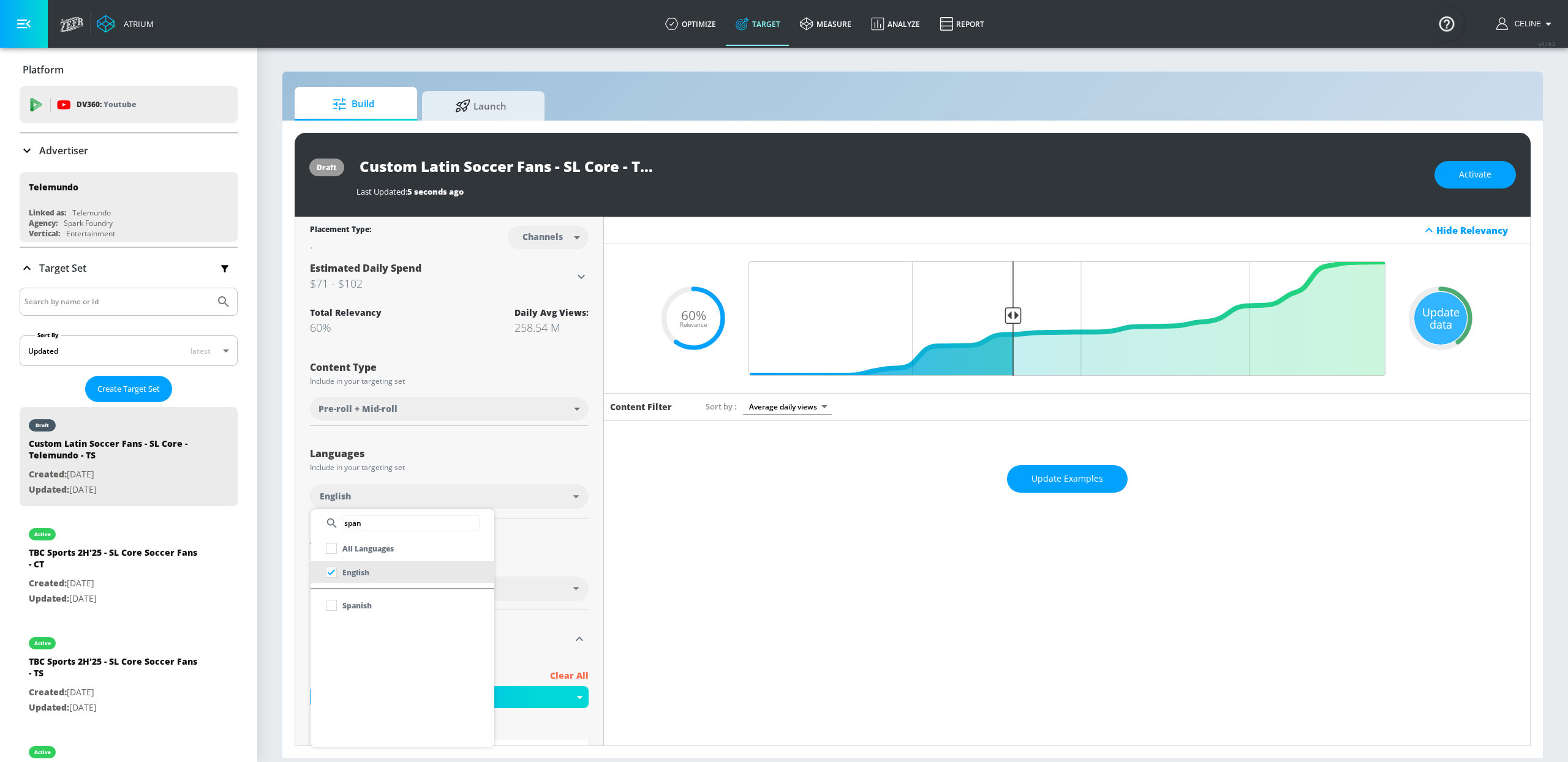
click at [331, 597] on input "checkbox" at bounding box center [331, 605] width 22 height 22
click at [583, 528] on div at bounding box center [784, 381] width 1568 height 762
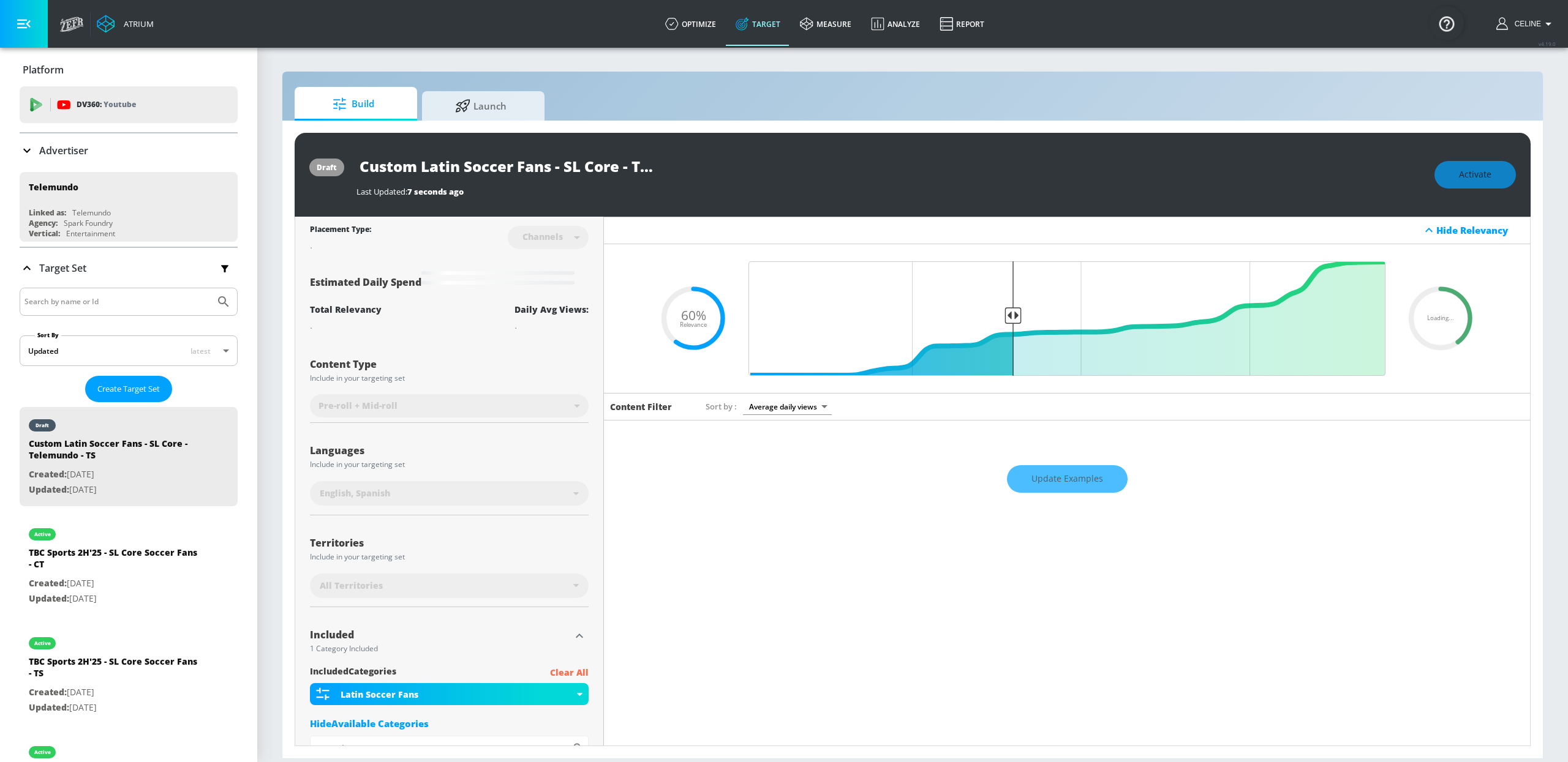
click at [1088, 473] on div "Update Examples" at bounding box center [1066, 479] width 926 height 42
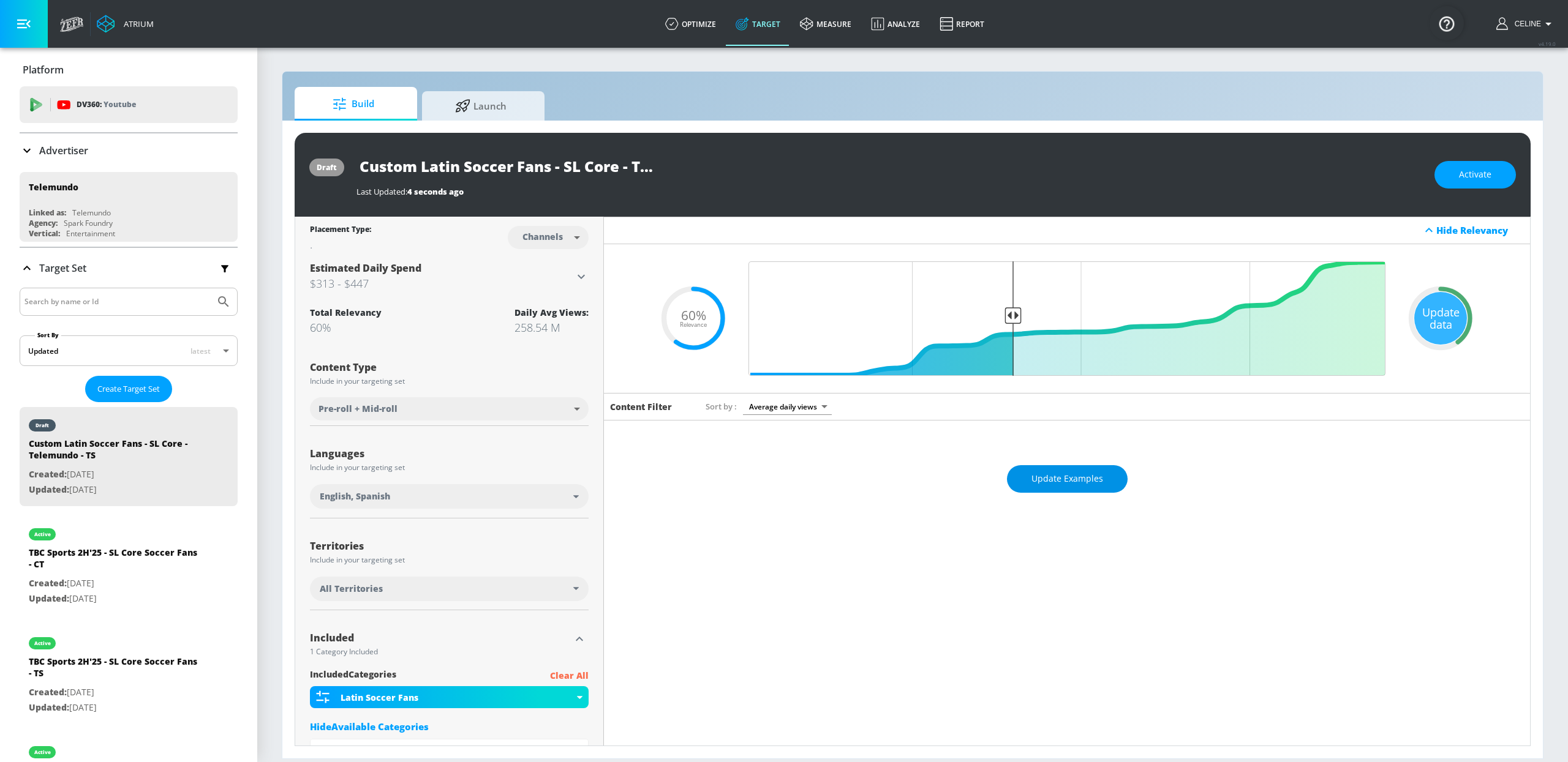
click at [1053, 488] on button "Update Examples" at bounding box center [1067, 479] width 121 height 27
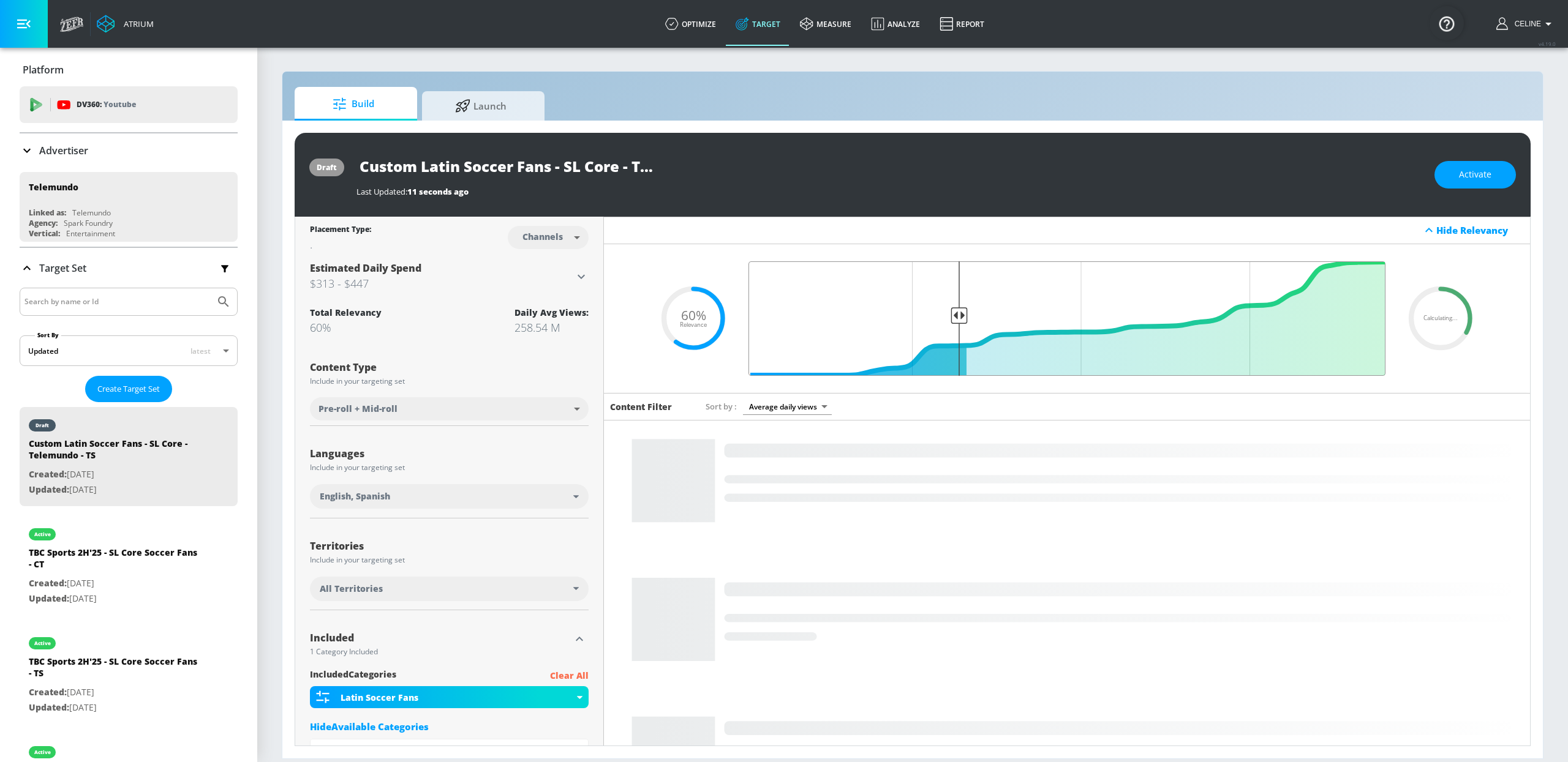
drag, startPoint x: 1000, startPoint y: 322, endPoint x: 954, endPoint y: 323, distance: 46.0
click at [954, 323] on input "Final Threshold" at bounding box center [1066, 318] width 649 height 115
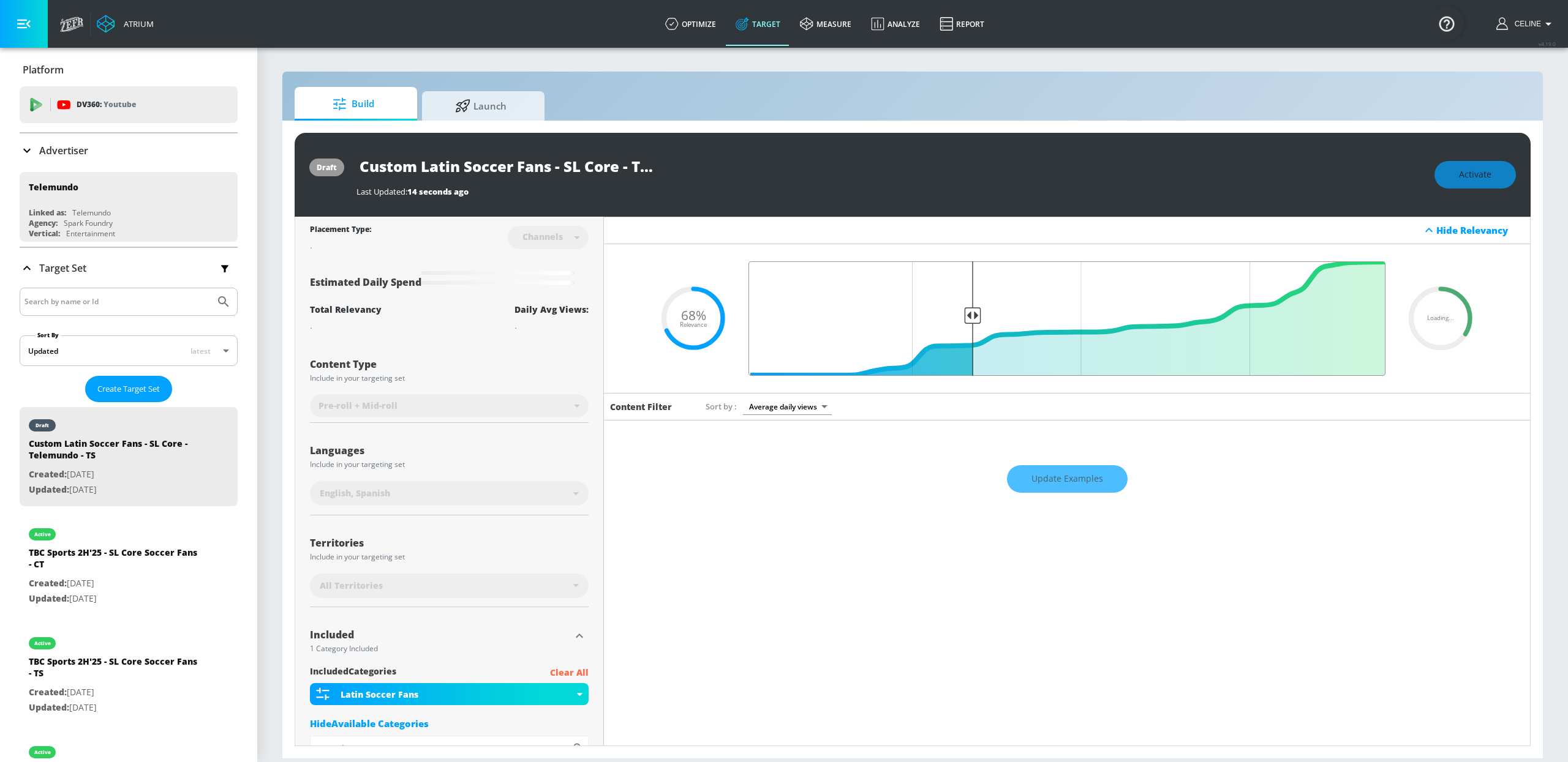
drag, startPoint x: 954, startPoint y: 323, endPoint x: 962, endPoint y: 324, distance: 8.1
click at [962, 324] on input "Final Threshold" at bounding box center [1066, 318] width 649 height 115
drag, startPoint x: 962, startPoint y: 324, endPoint x: 969, endPoint y: 322, distance: 7.3
click at [969, 323] on input "Final Threshold" at bounding box center [1066, 318] width 649 height 115
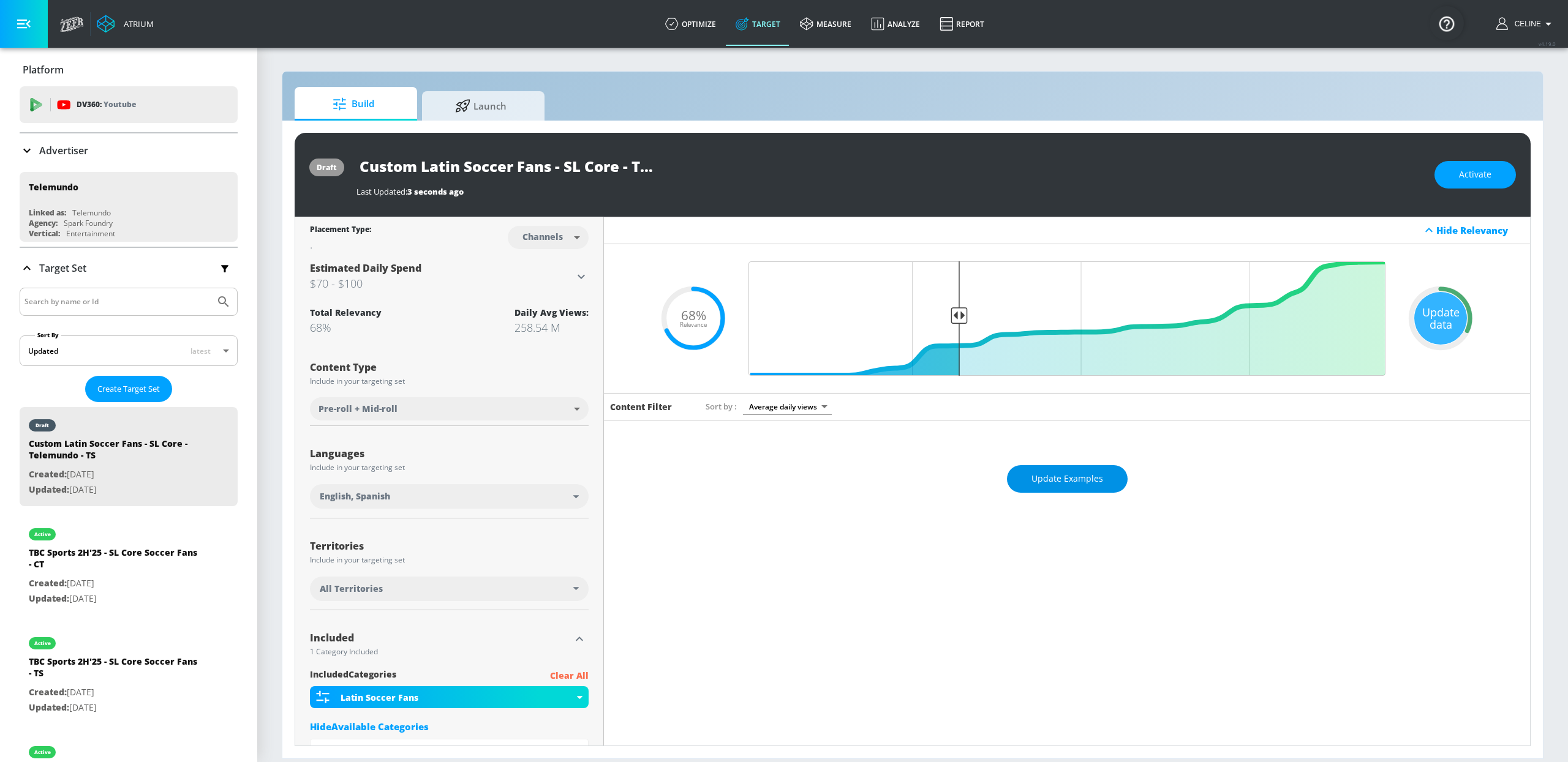
click at [1043, 482] on span "Update Examples" at bounding box center [1067, 479] width 71 height 15
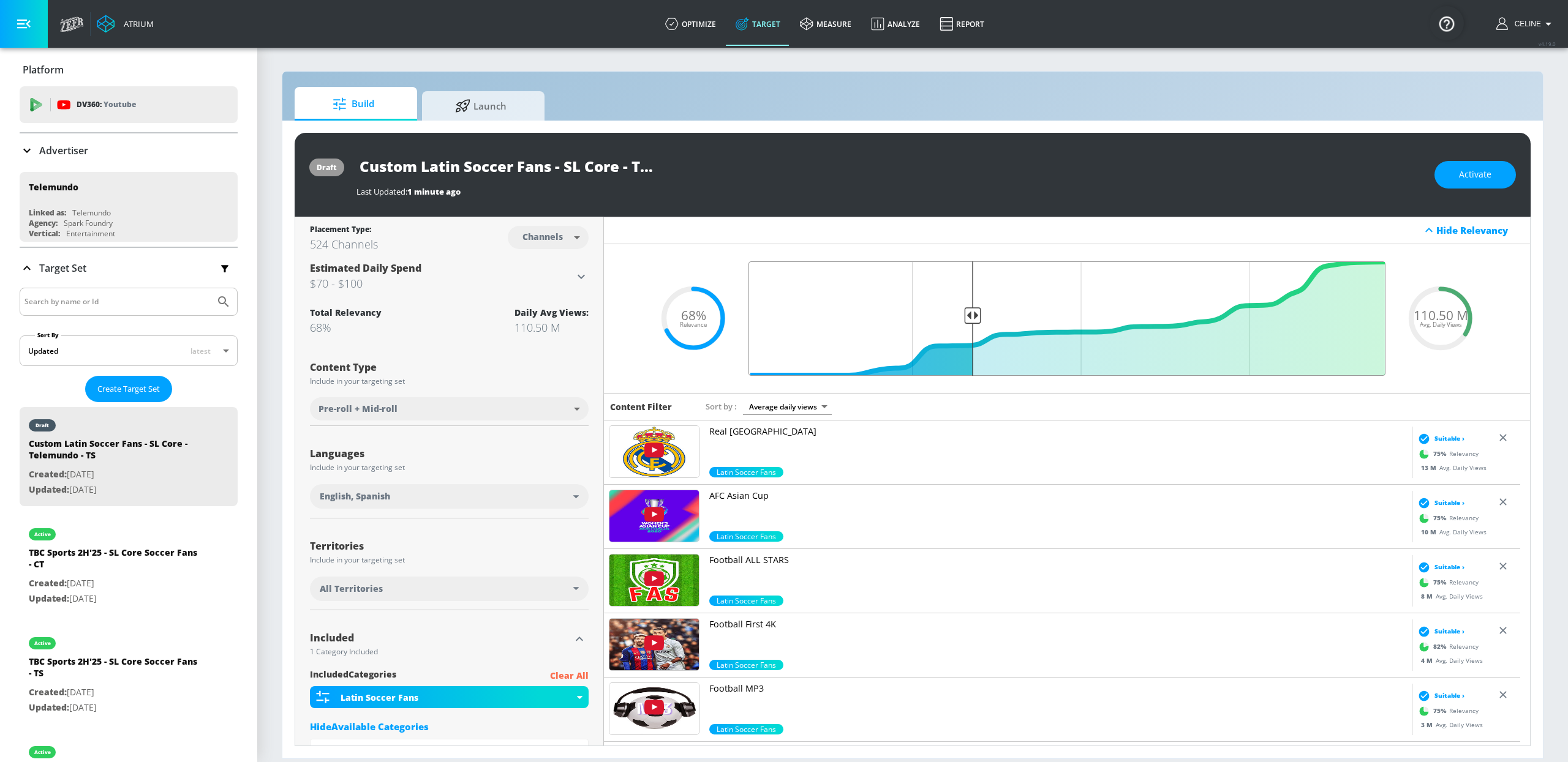
drag, startPoint x: 958, startPoint y: 318, endPoint x: 965, endPoint y: 320, distance: 7.3
click at [965, 320] on input "Final Threshold" at bounding box center [1066, 318] width 649 height 115
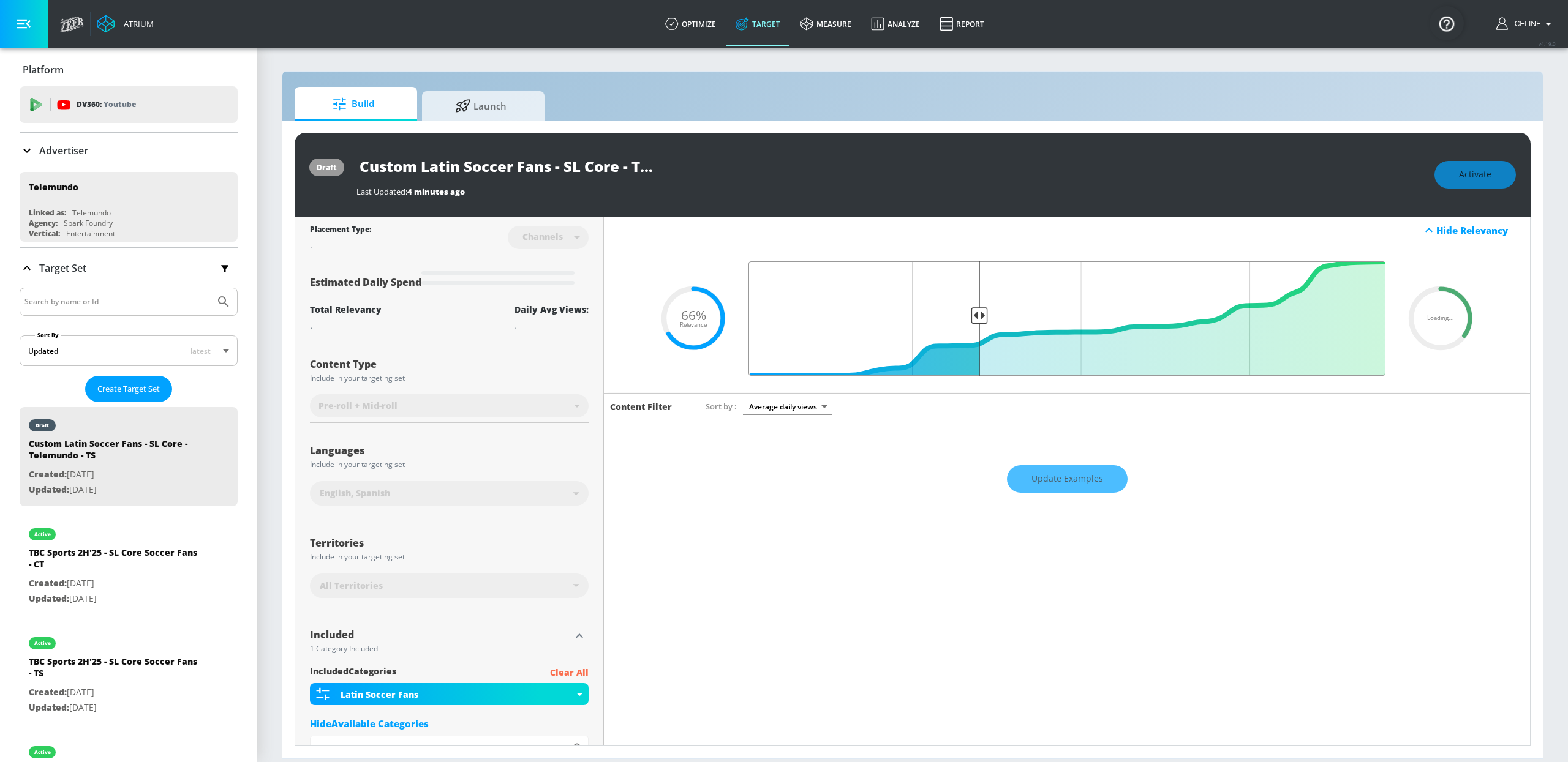
click at [969, 320] on input "Final Threshold" at bounding box center [1066, 318] width 649 height 115
click at [1162, 176] on div "Activate" at bounding box center [1475, 175] width 81 height 27
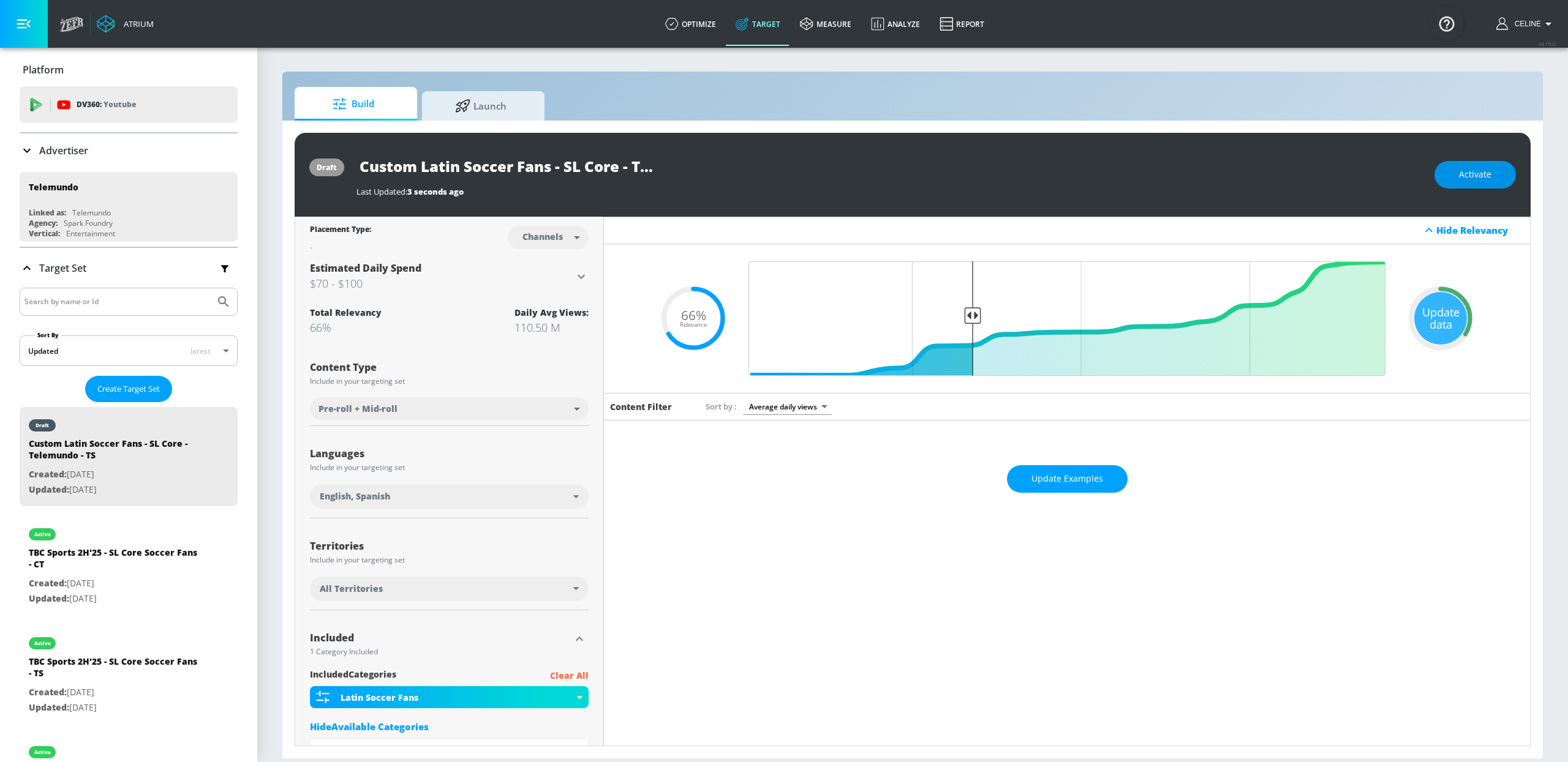
click at [1162, 171] on span "Activate" at bounding box center [1475, 175] width 32 height 15
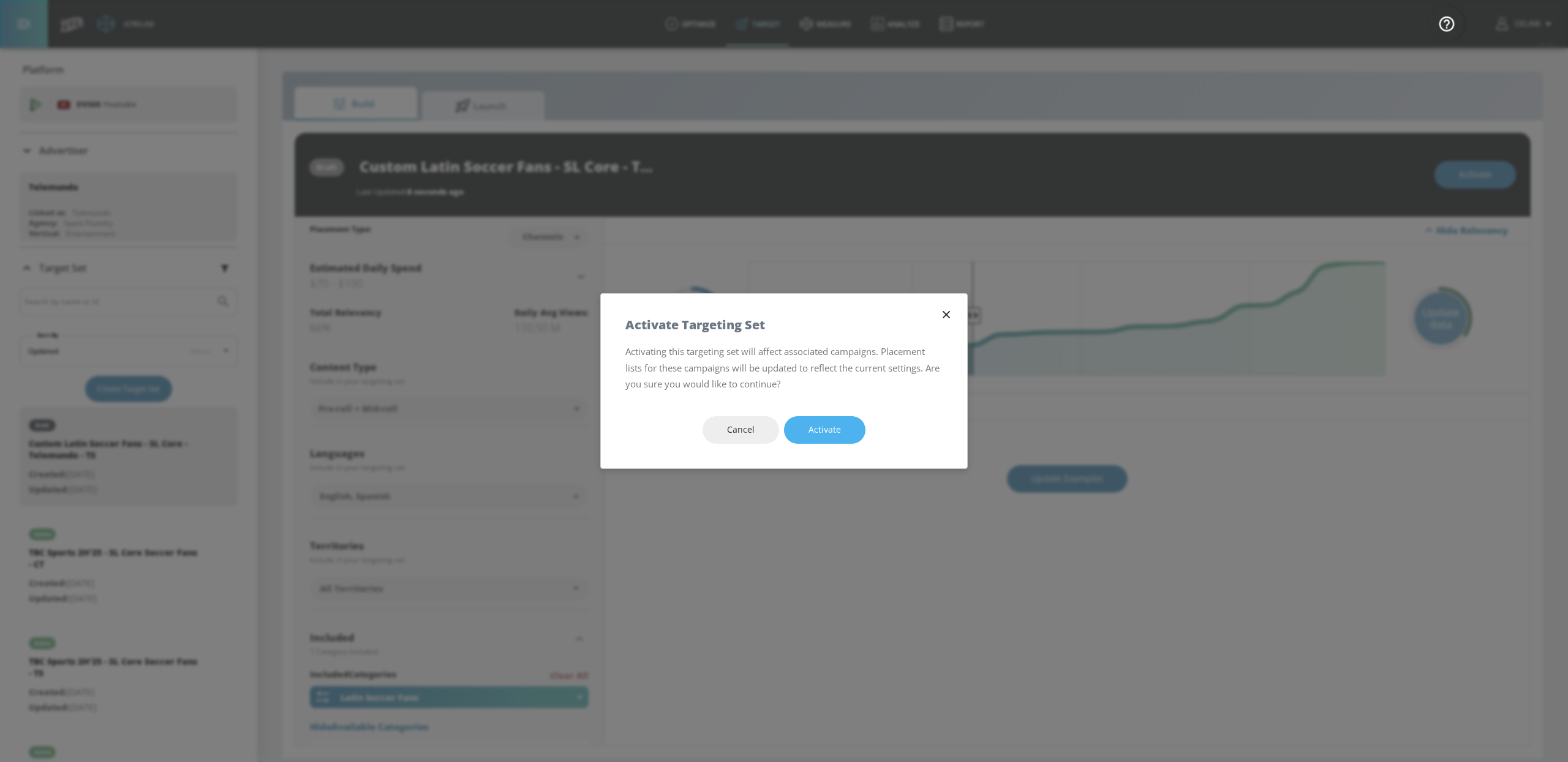
click at [820, 423] on span "Activate" at bounding box center [824, 430] width 32 height 15
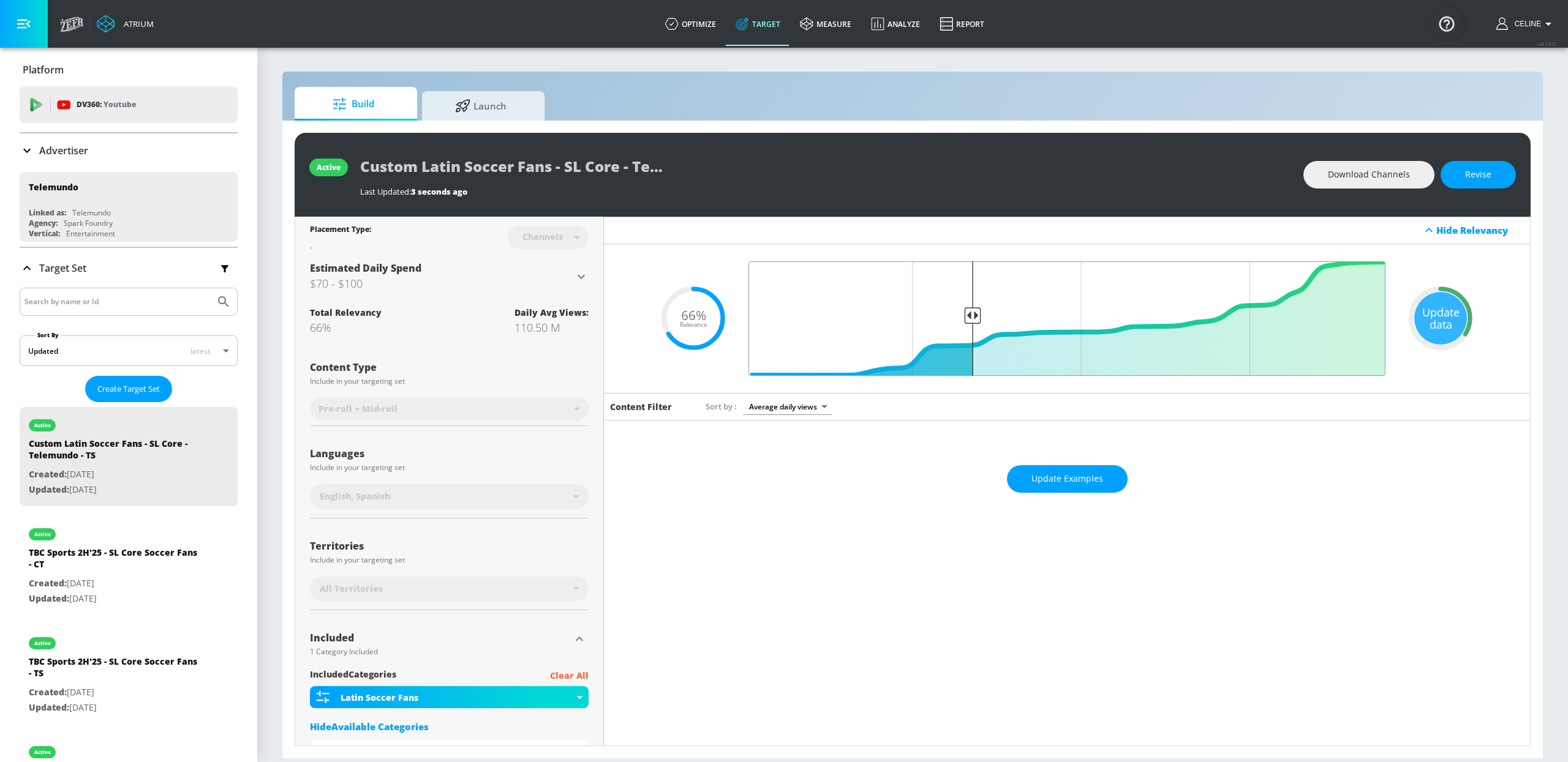
drag, startPoint x: 969, startPoint y: 321, endPoint x: 976, endPoint y: 319, distance: 7.3
click at [976, 319] on input "Final Threshold" at bounding box center [1066, 318] width 649 height 115
drag, startPoint x: 967, startPoint y: 317, endPoint x: 1320, endPoint y: 257, distance: 358.1
click at [969, 317] on input "Final Threshold" at bounding box center [1066, 318] width 649 height 115
click at [1162, 185] on button "Revise" at bounding box center [1478, 175] width 76 height 27
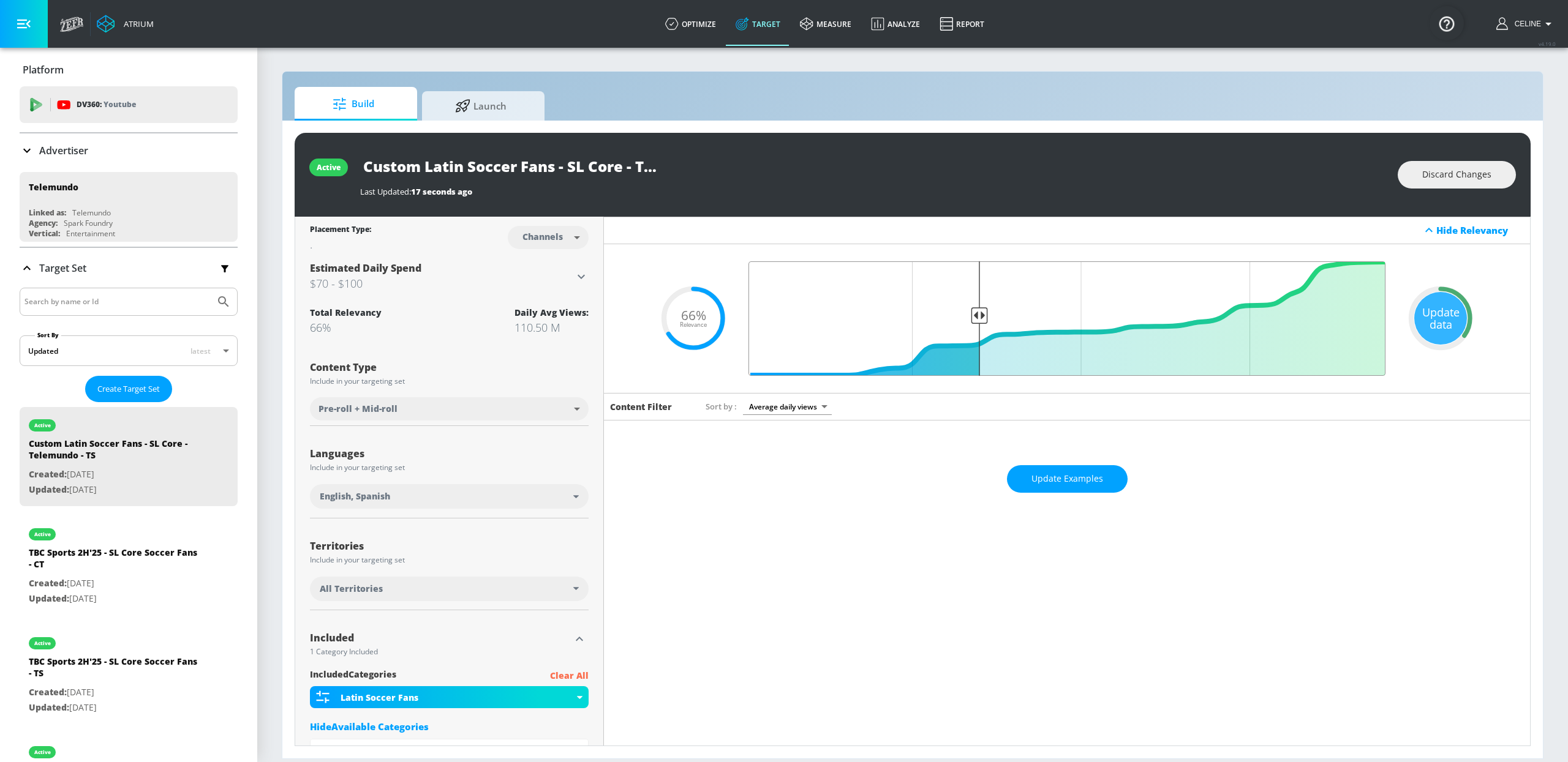
type input "0.65"
click at [969, 316] on input "Final Threshold" at bounding box center [1066, 318] width 649 height 115
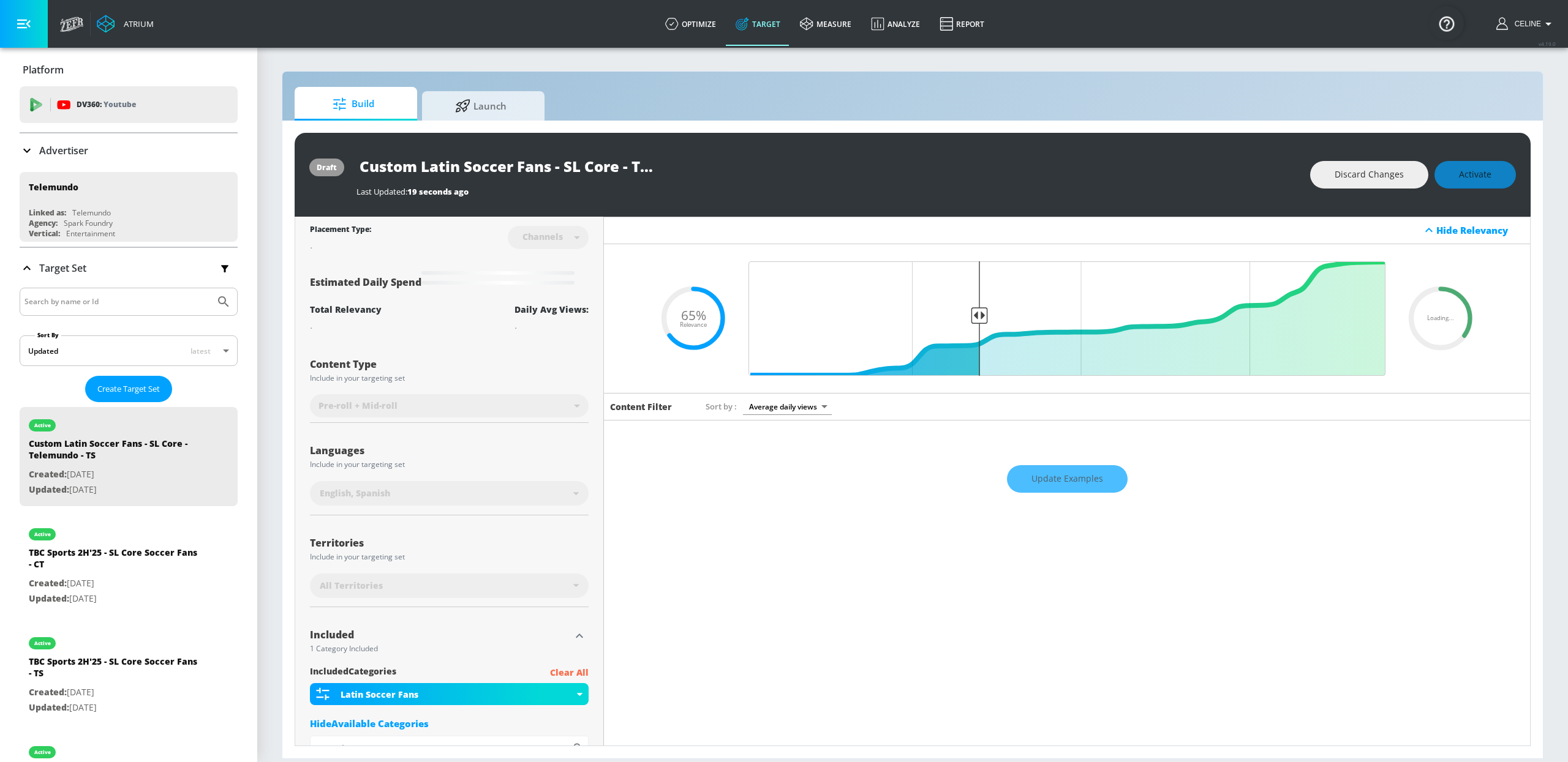
click at [1093, 468] on div "Update Examples" at bounding box center [1066, 479] width 926 height 42
click at [1095, 481] on div "Update Examples" at bounding box center [1066, 479] width 926 height 42
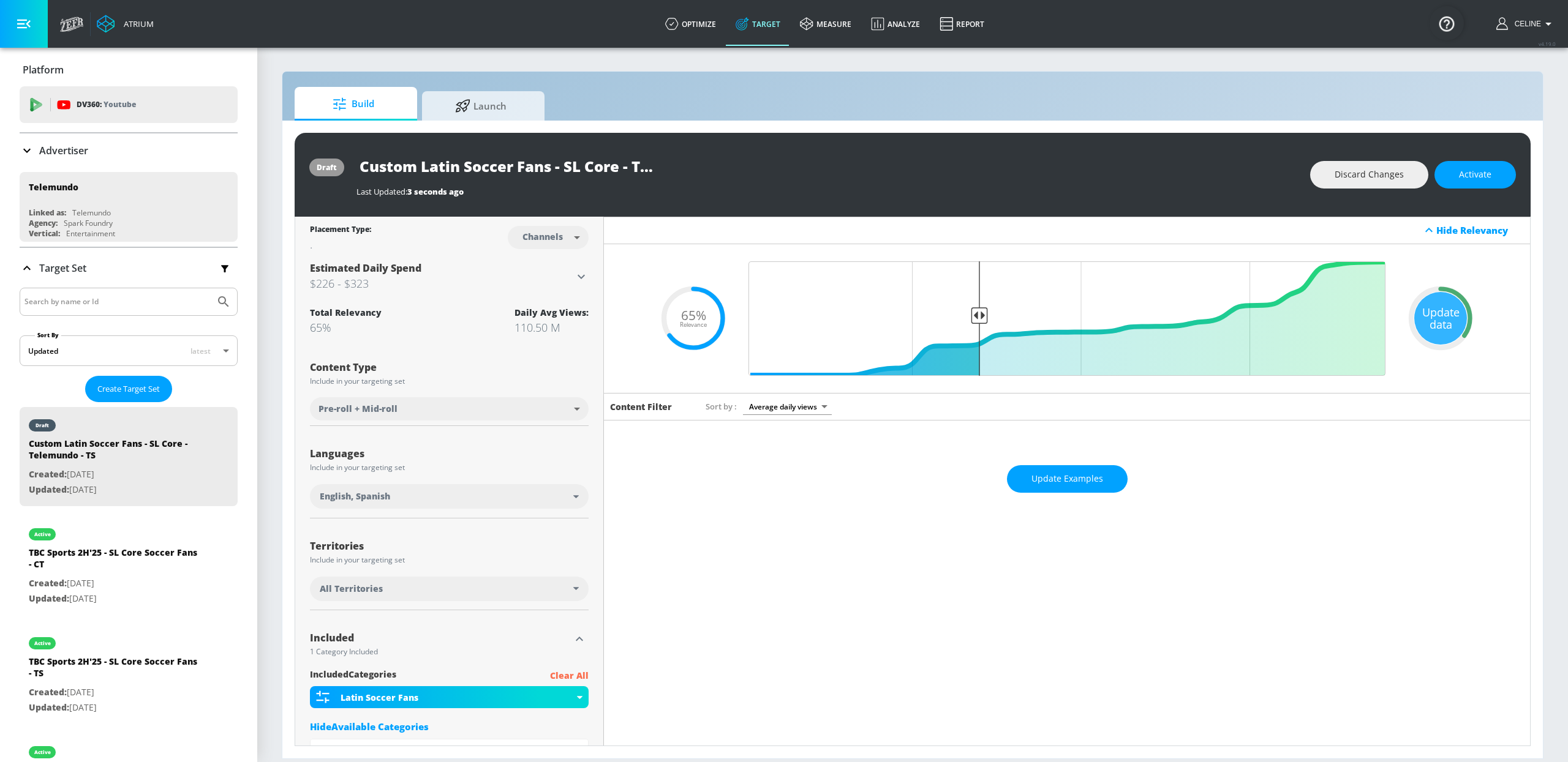
click at [1095, 481] on button "Update Examples" at bounding box center [1067, 479] width 121 height 27
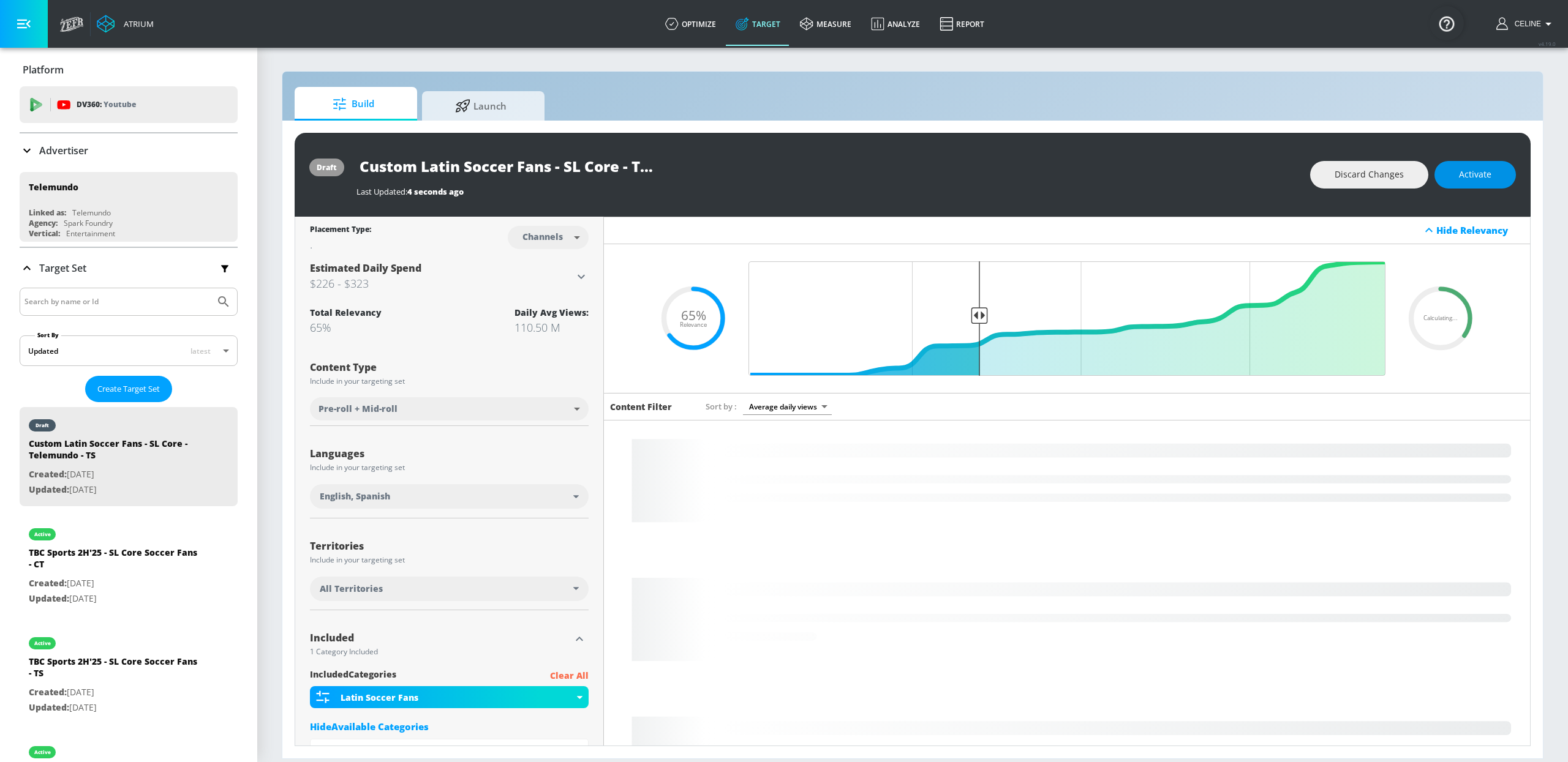
click at [1162, 177] on span "Activate" at bounding box center [1475, 175] width 32 height 15
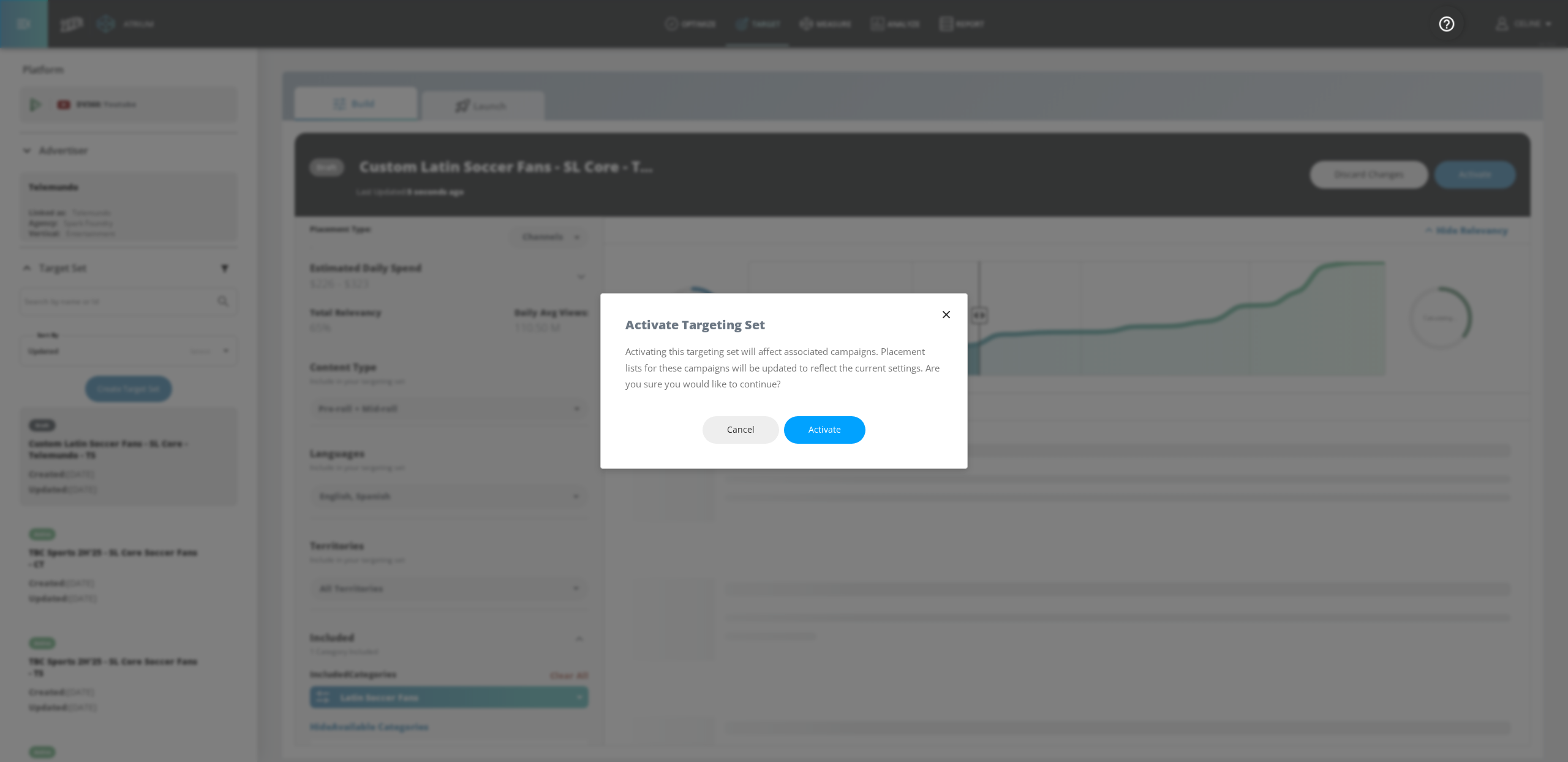
drag, startPoint x: 836, startPoint y: 432, endPoint x: 874, endPoint y: 450, distance: 42.0
click at [836, 432] on span "Activate" at bounding box center [824, 430] width 32 height 15
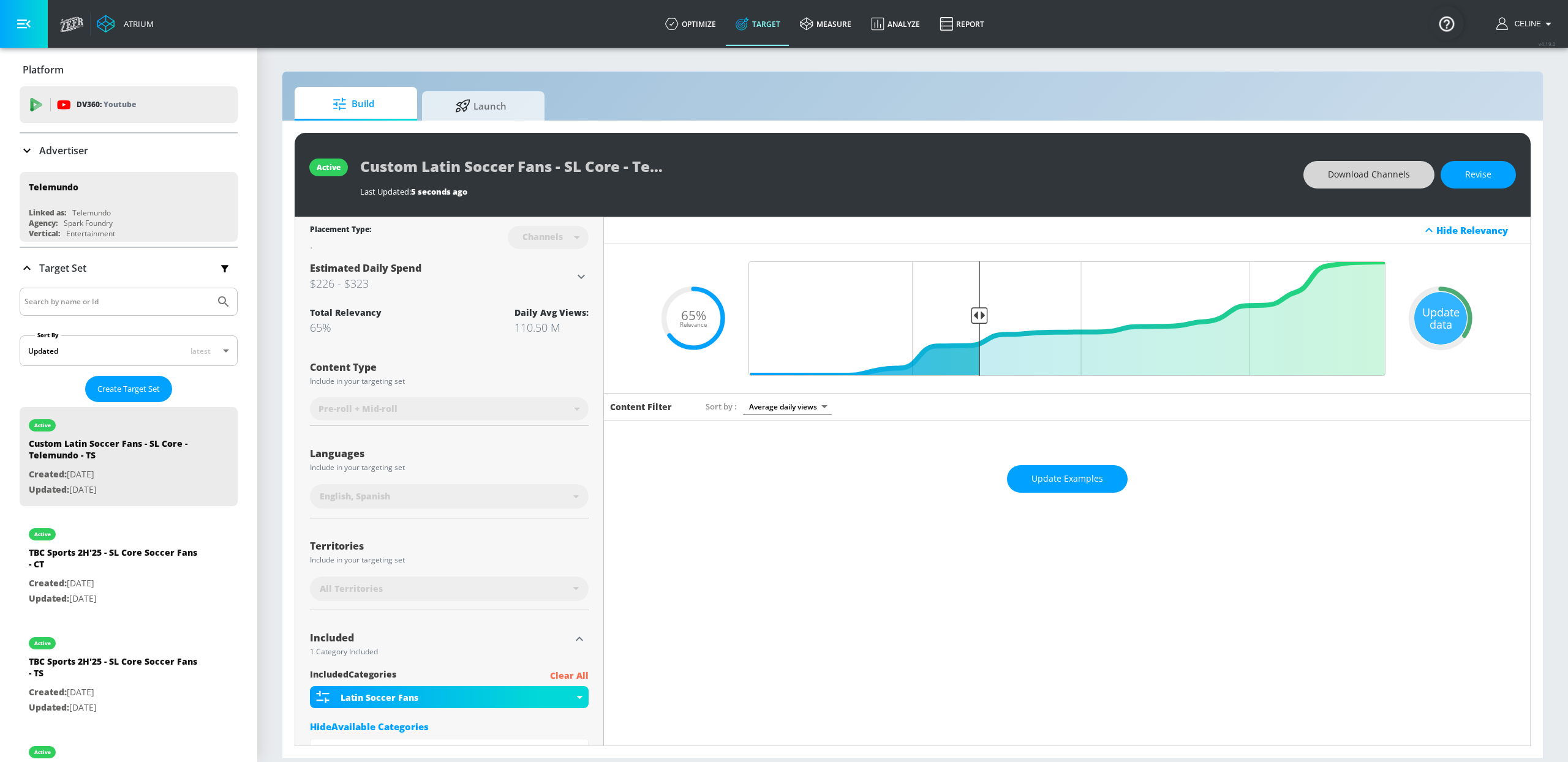
click at [1162, 179] on span "Download Channels" at bounding box center [1368, 175] width 82 height 15
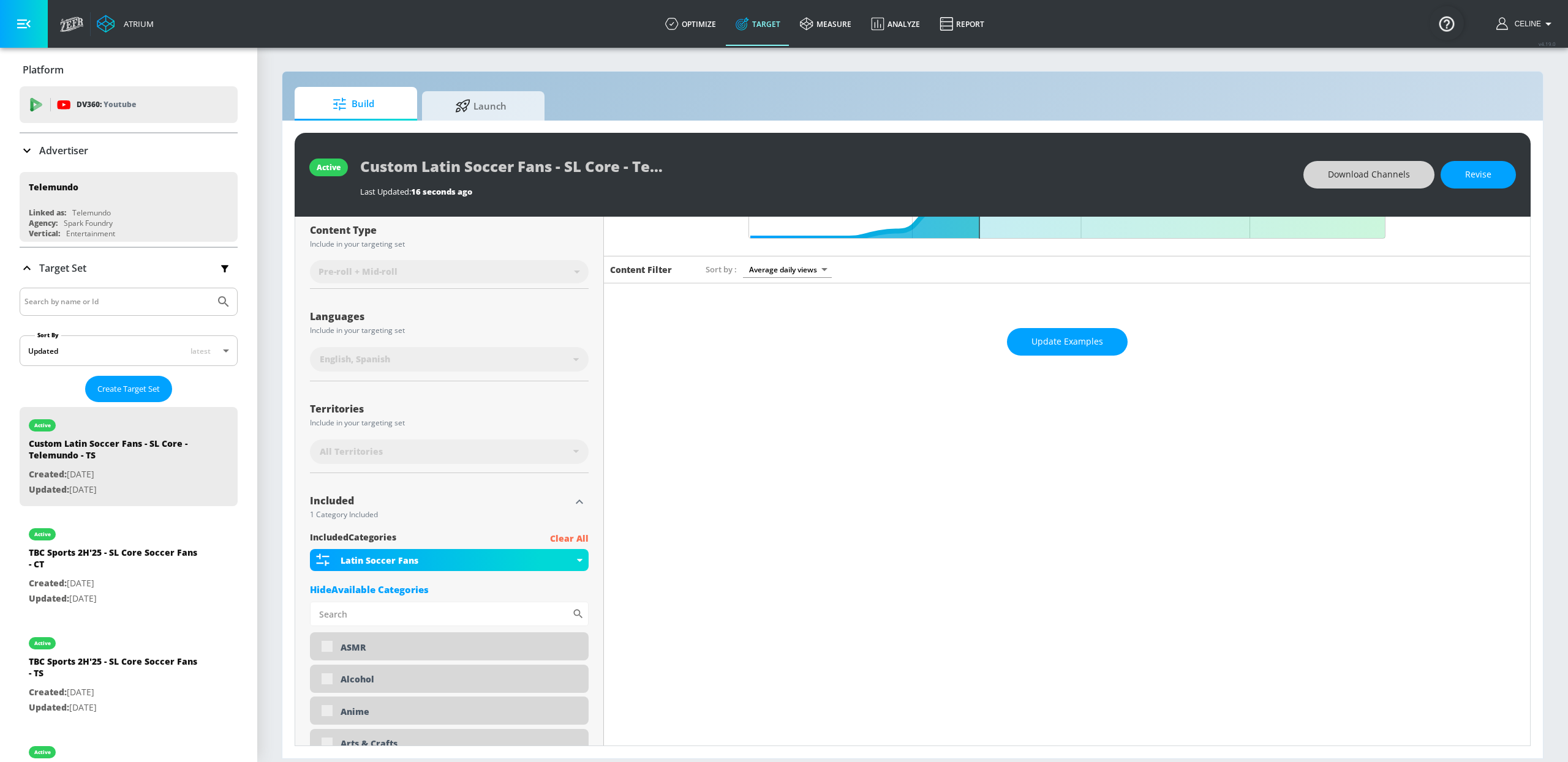
scroll to position [138, 0]
click at [1063, 341] on span "Update Examples" at bounding box center [1067, 340] width 71 height 15
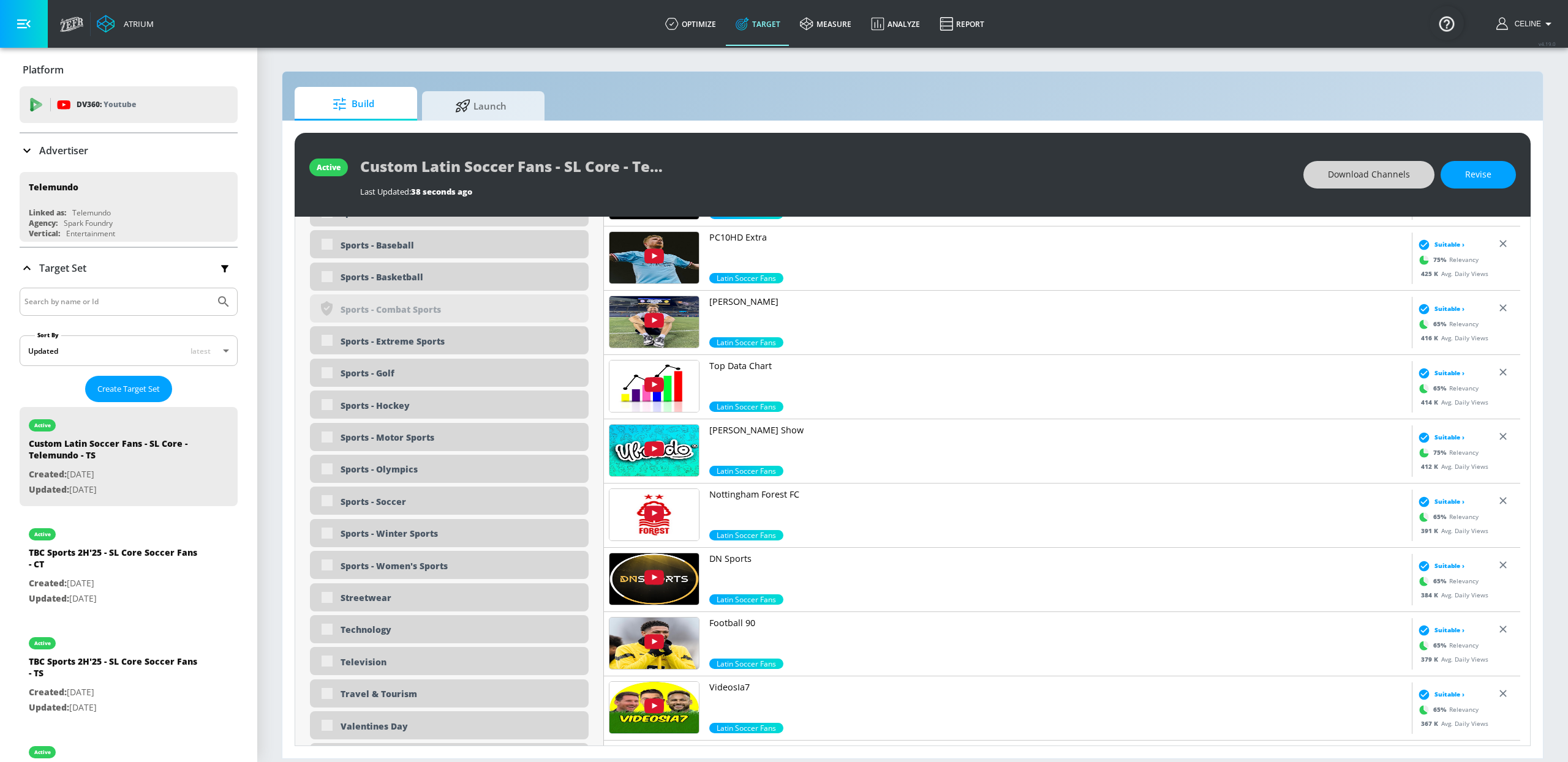
scroll to position [3711, 0]
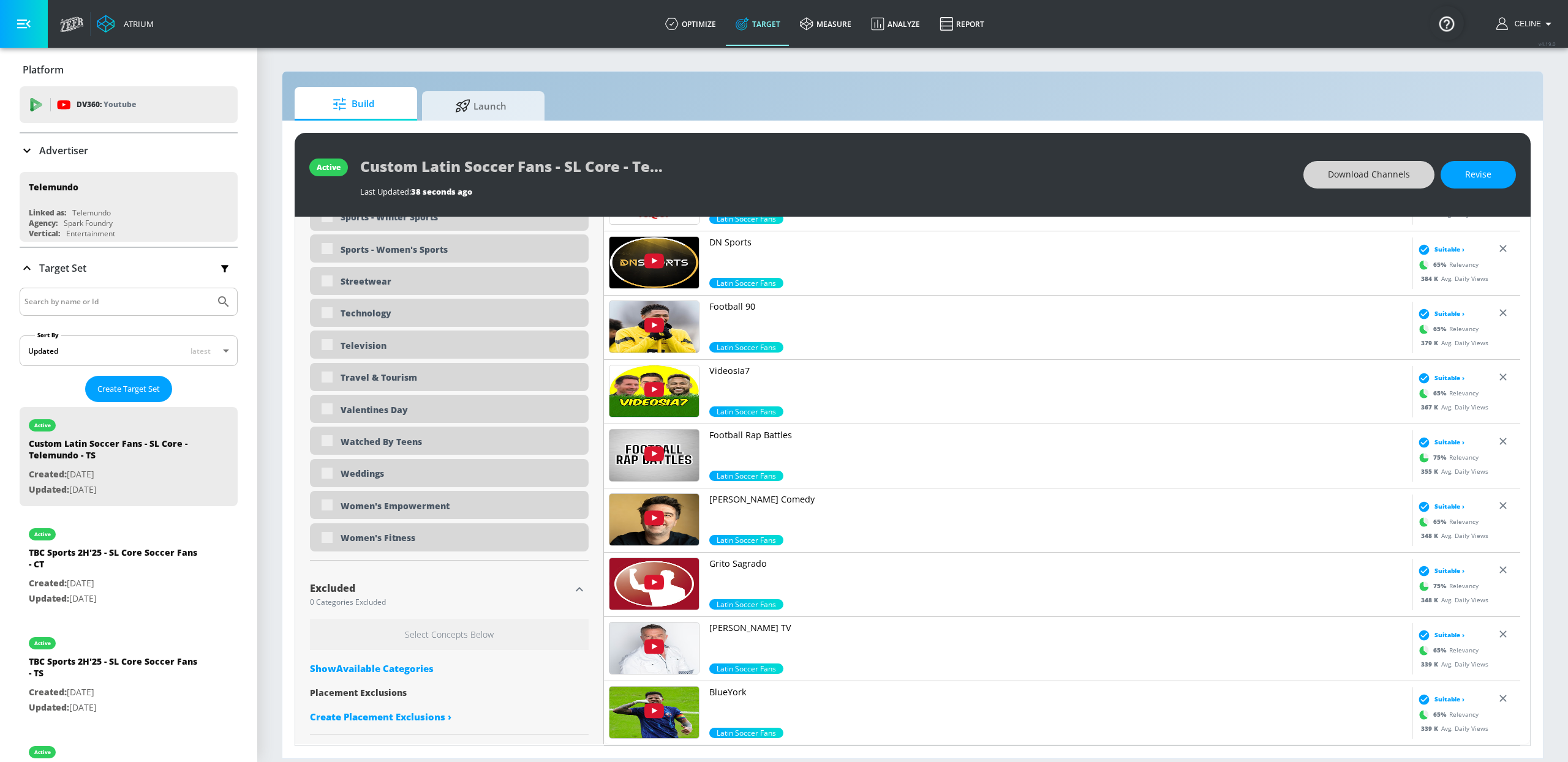
click at [1162, 182] on button "Download Channels" at bounding box center [1368, 175] width 131 height 27
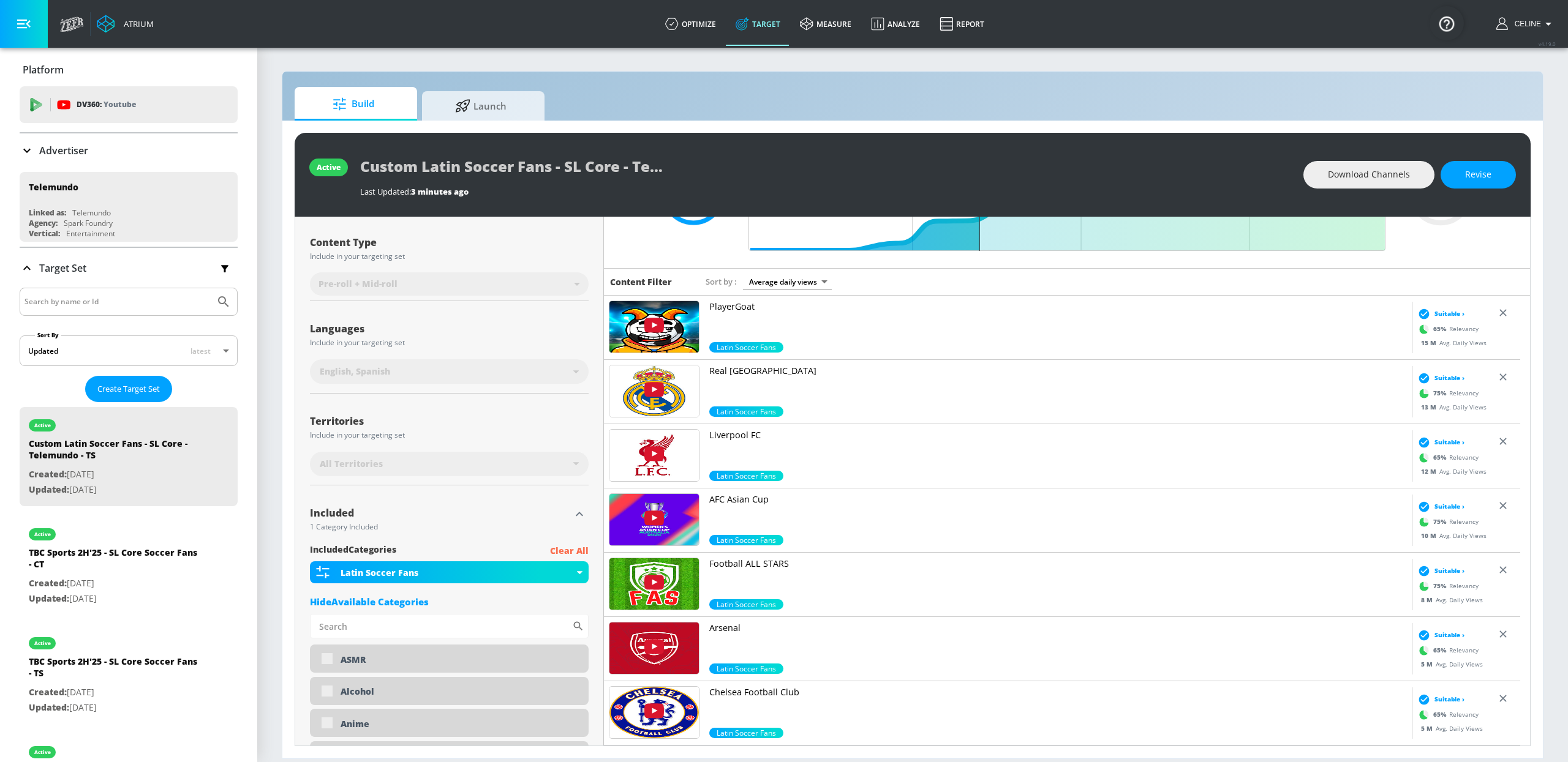
scroll to position [0, 0]
